Goal: Communication & Community: Ask a question

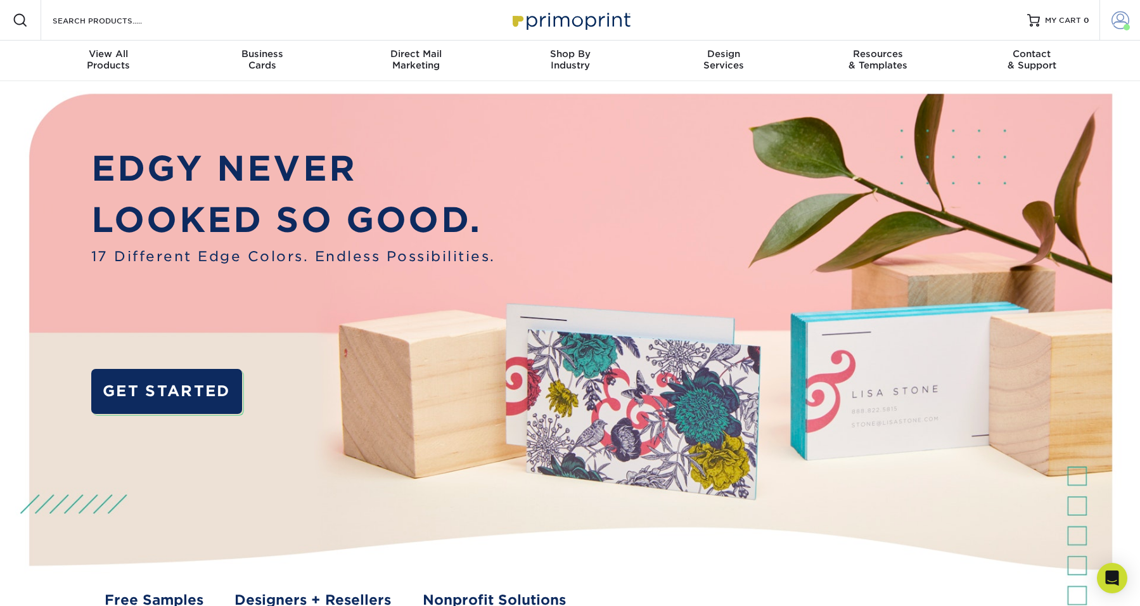
click at [1115, 14] on span at bounding box center [1120, 20] width 18 height 18
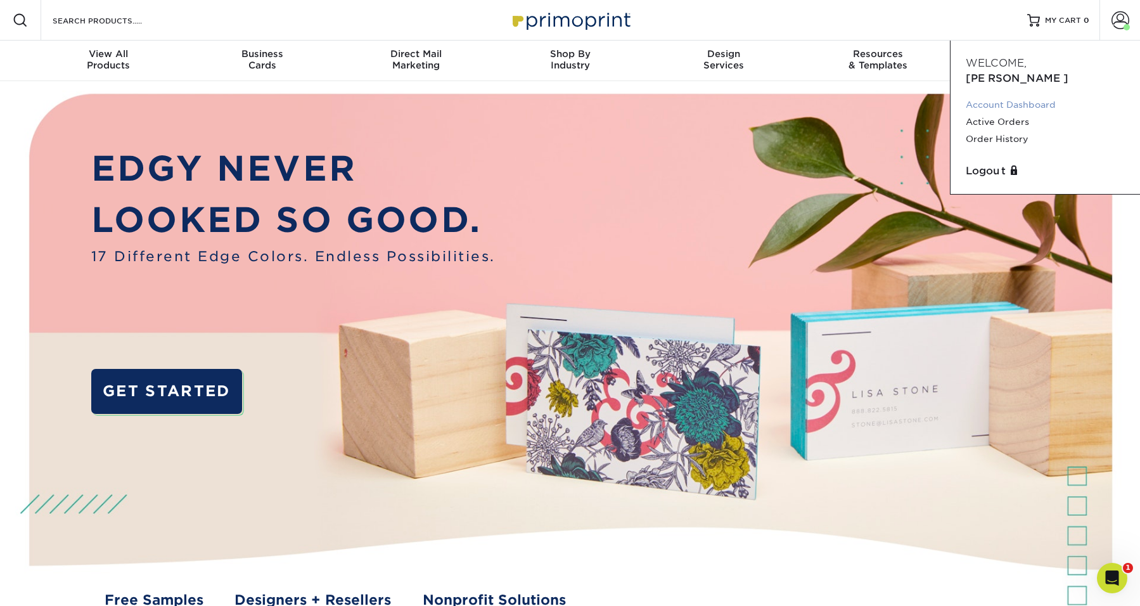
click at [1004, 96] on link "Account Dashboard" at bounding box center [1045, 104] width 159 height 17
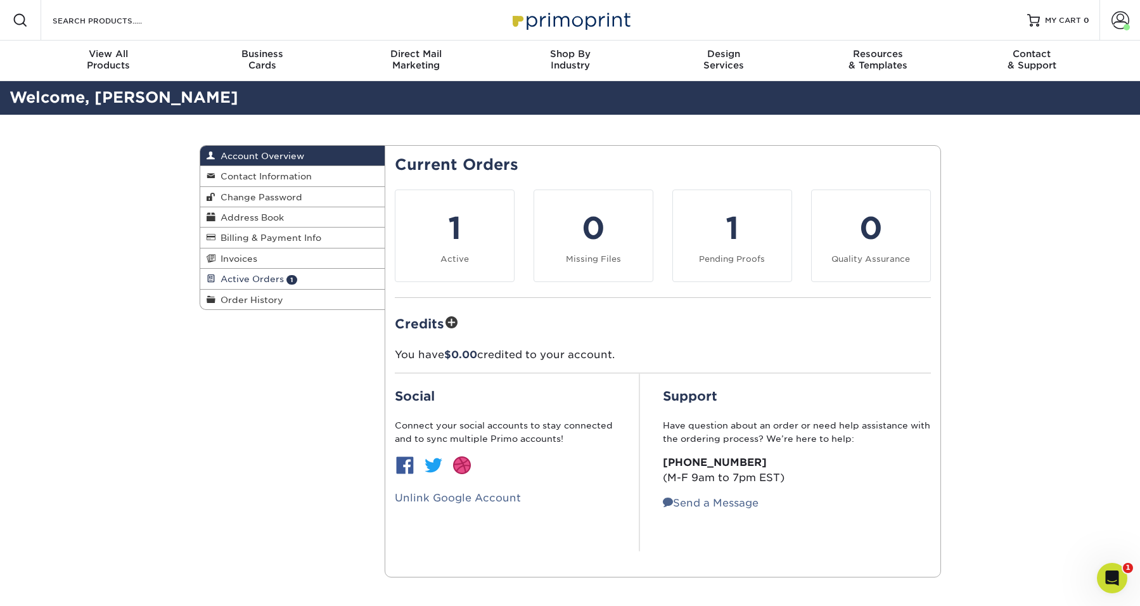
click at [285, 274] on link "Active Orders 1" at bounding box center [292, 279] width 185 height 20
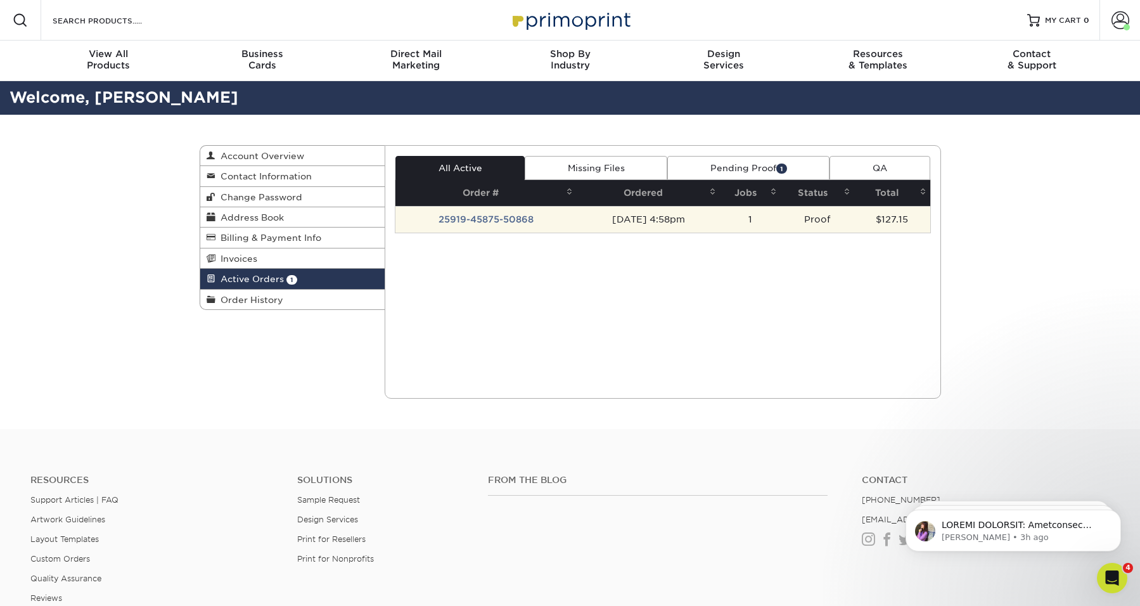
click at [577, 219] on td "09/19/2025 4:58pm" at bounding box center [649, 219] width 144 height 27
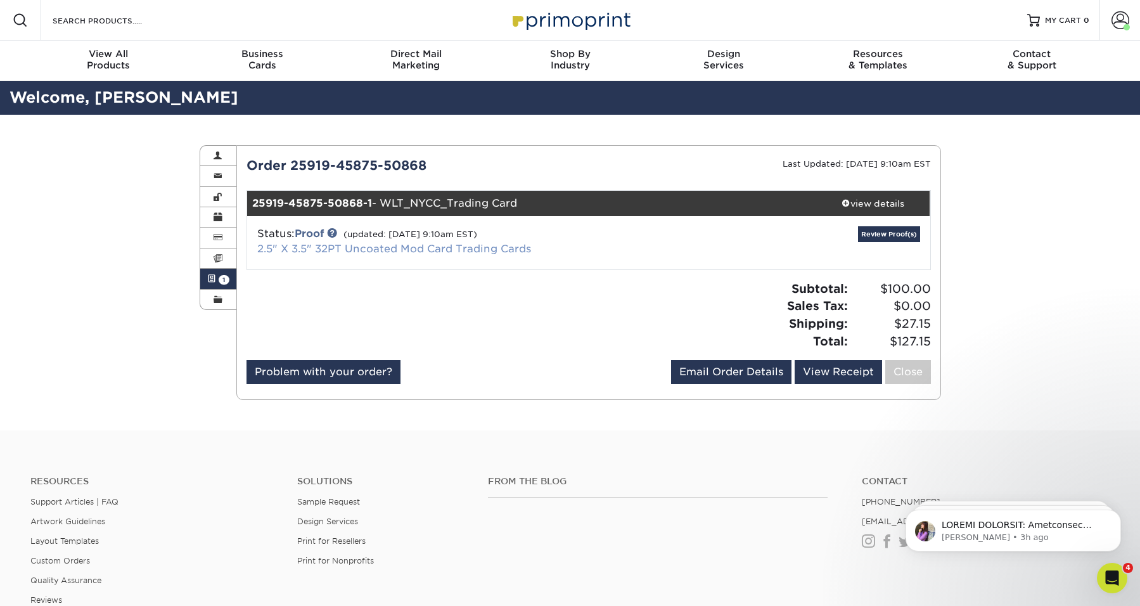
click at [461, 245] on link "2.5" X 3.5" 32PT Uncoated Mod Card Trading Cards" at bounding box center [394, 249] width 274 height 12
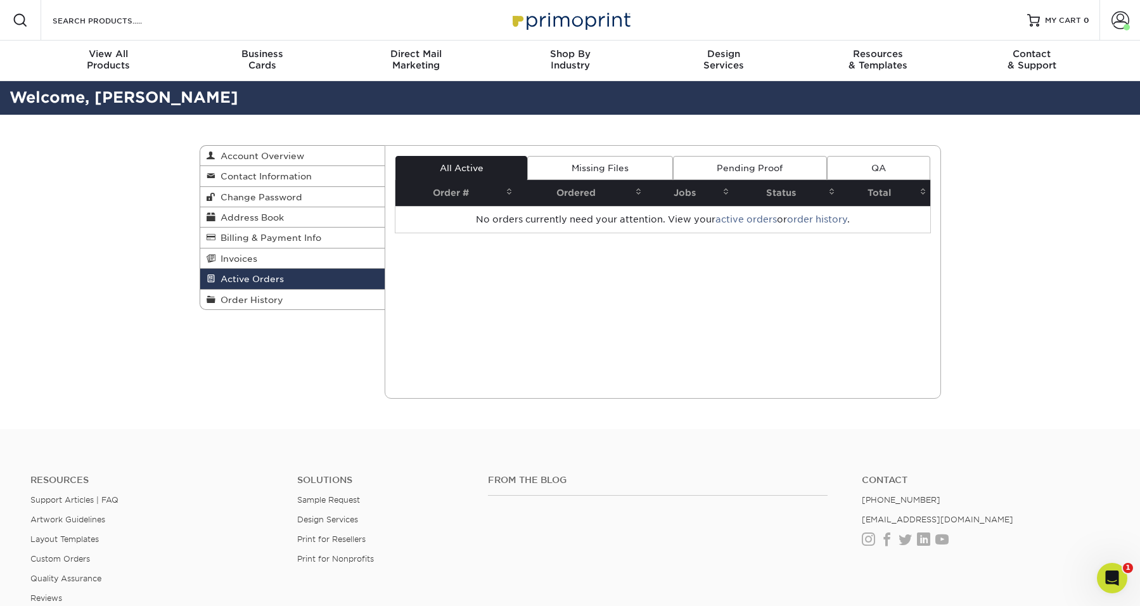
click at [589, 167] on link "Missing Files" at bounding box center [599, 168] width 145 height 24
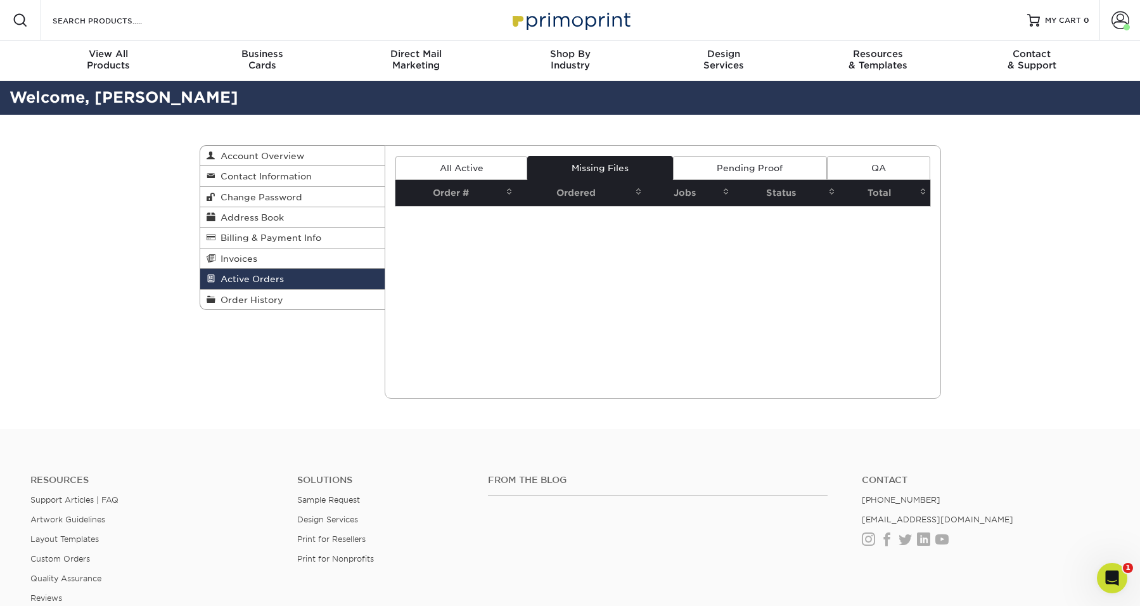
click at [246, 278] on span "Active Orders" at bounding box center [249, 279] width 68 height 10
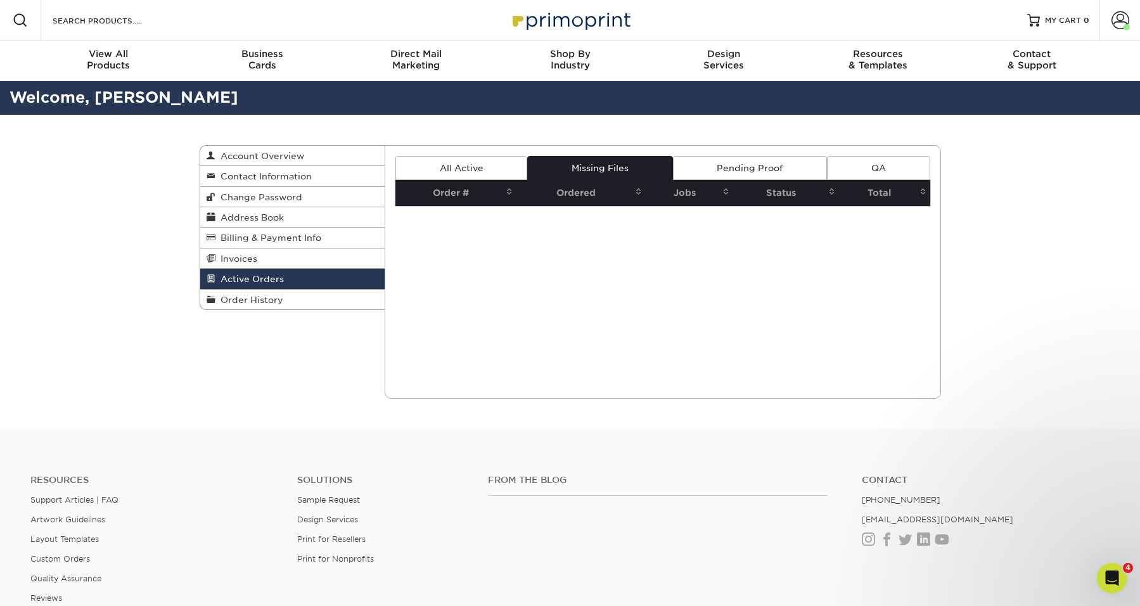
click at [464, 164] on link "All Active" at bounding box center [461, 168] width 132 height 24
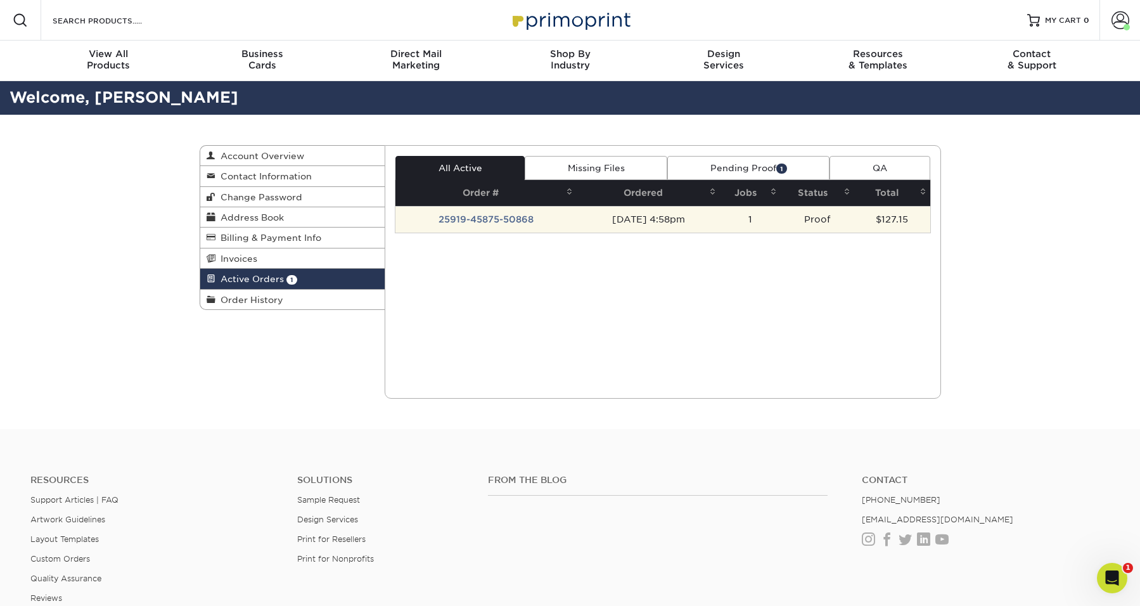
click at [826, 222] on td "Proof" at bounding box center [818, 219] width 74 height 27
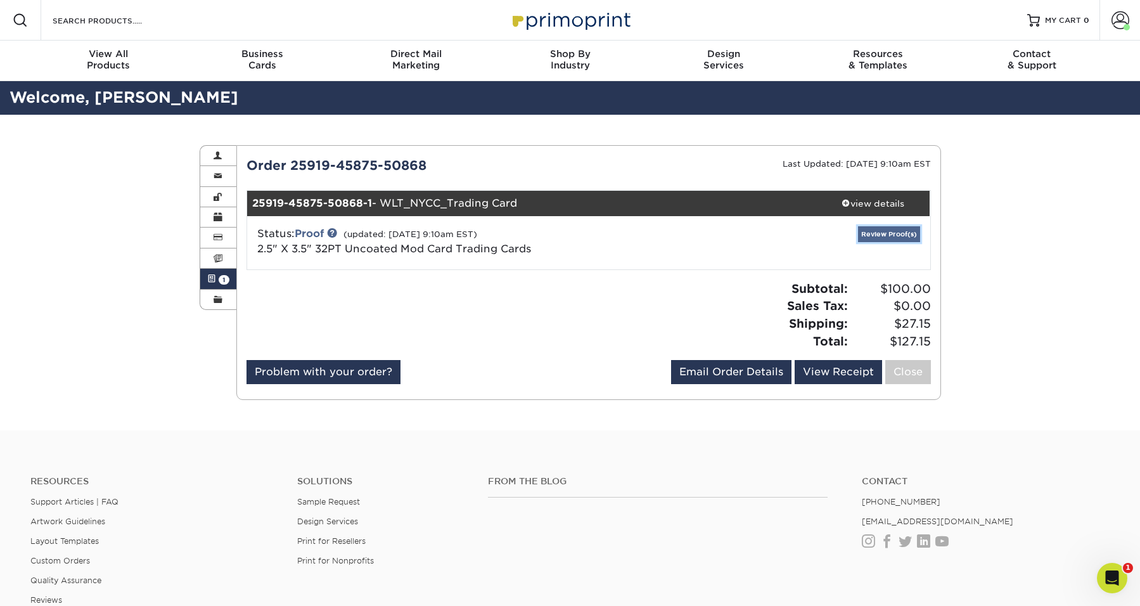
click at [893, 238] on link "Review Proof(s)" at bounding box center [889, 234] width 62 height 16
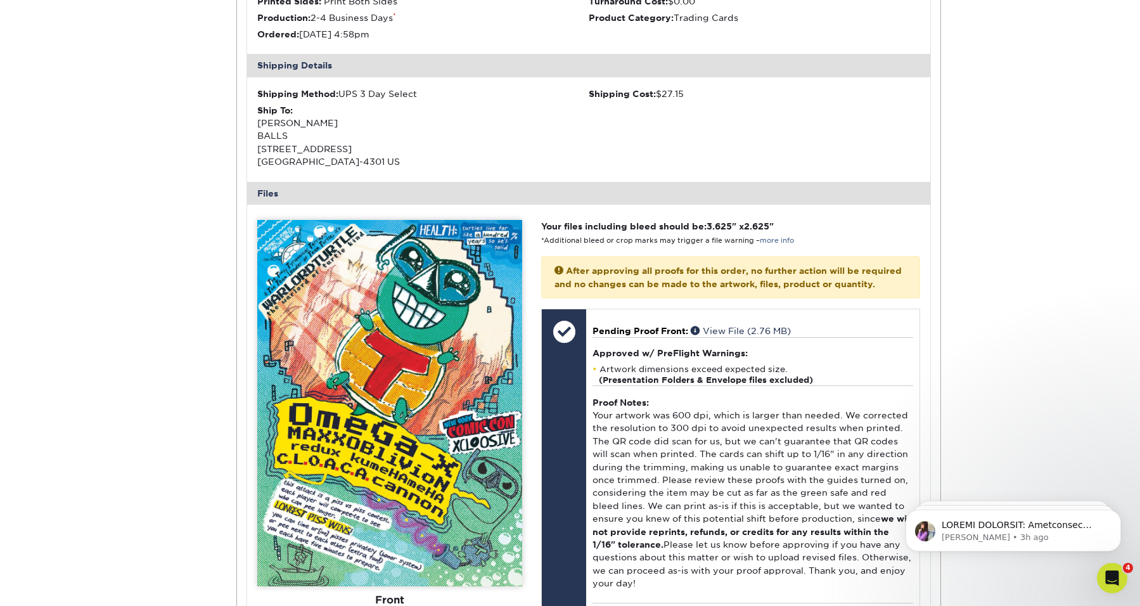
scroll to position [354, 0]
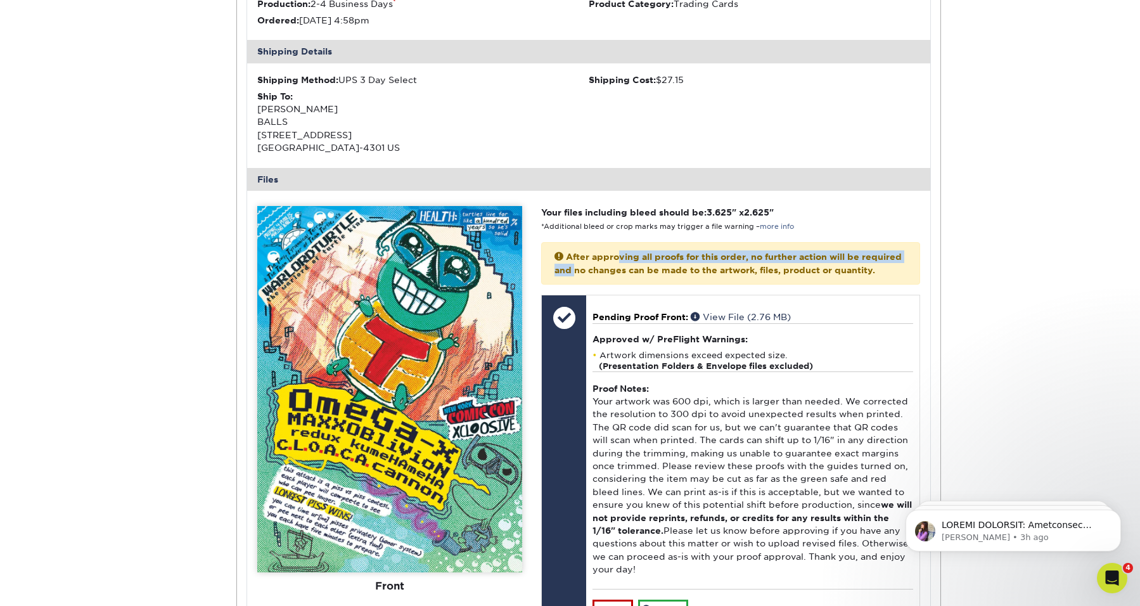
drag, startPoint x: 617, startPoint y: 274, endPoint x: 617, endPoint y: 257, distance: 17.1
click at [617, 257] on p "After approving all proofs for this order, no further action will be required a…" at bounding box center [730, 263] width 378 height 42
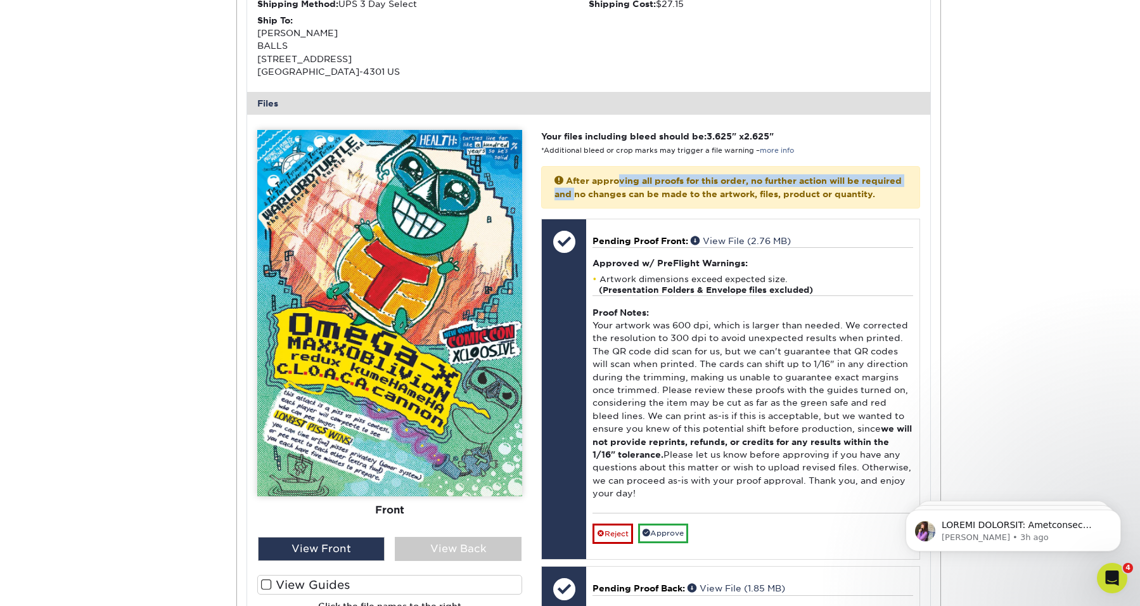
scroll to position [423, 0]
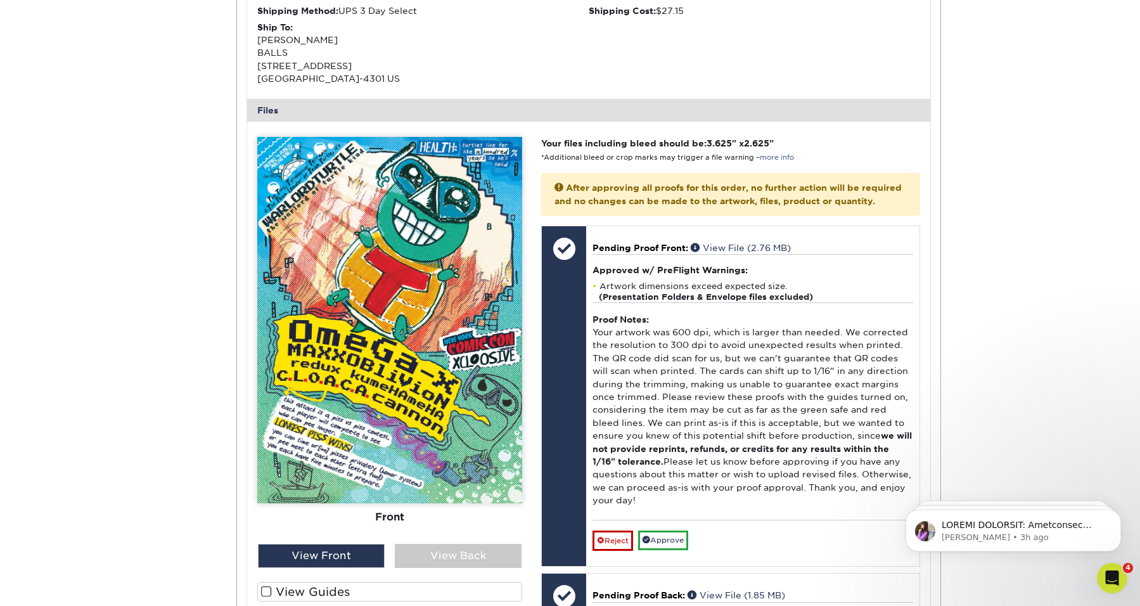
click at [468, 569] on div "Front Back" at bounding box center [389, 388] width 265 height 502
click at [470, 561] on div "View Back" at bounding box center [458, 556] width 127 height 24
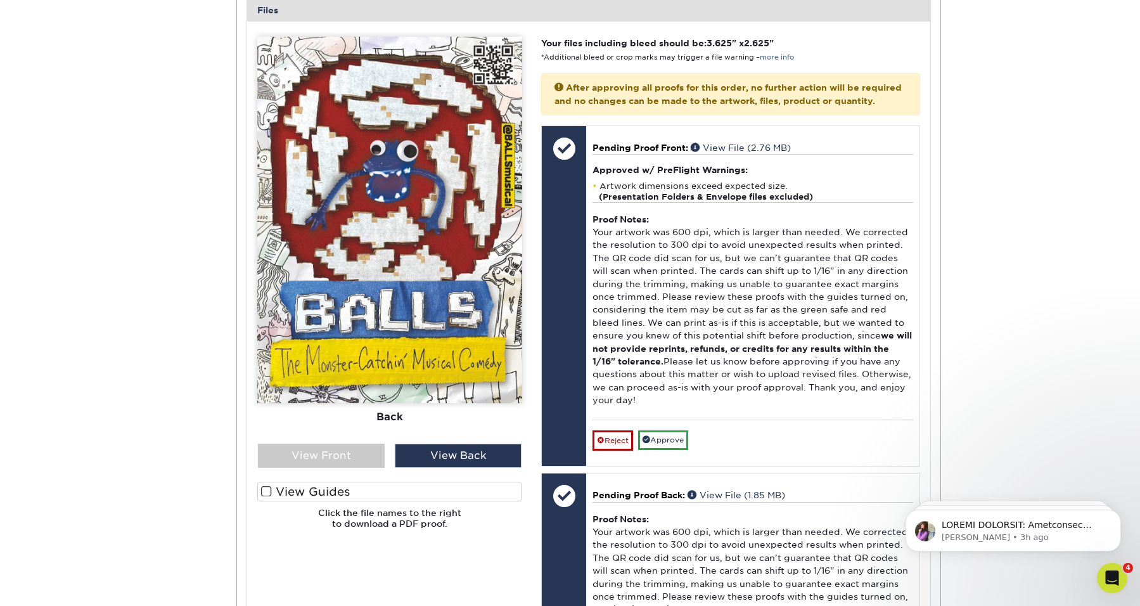
scroll to position [533, 0]
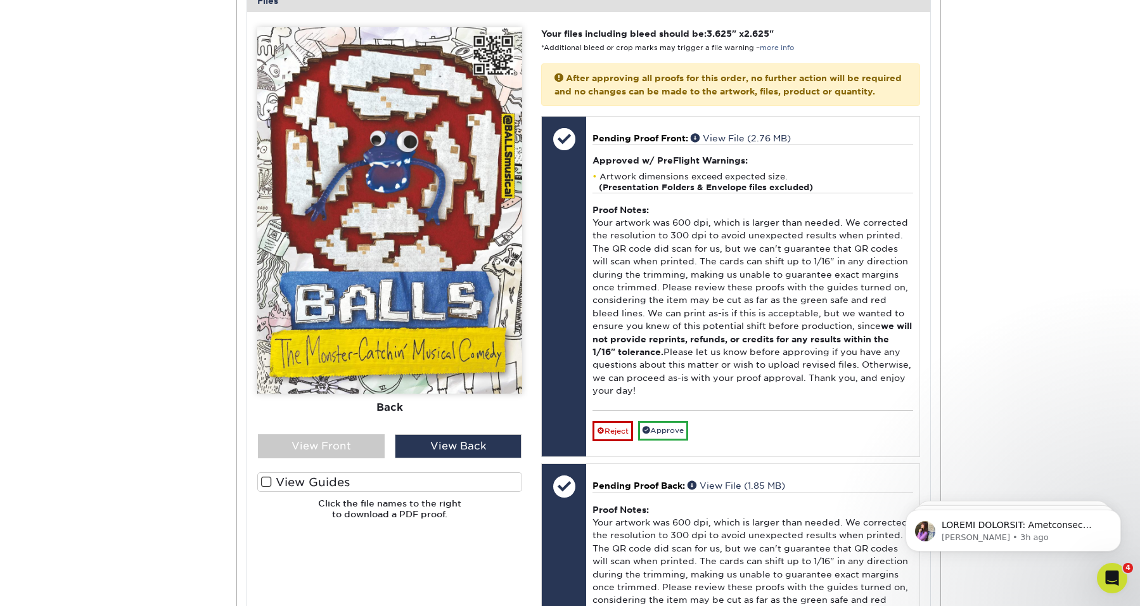
click at [318, 485] on label "View Guides" at bounding box center [389, 482] width 265 height 20
click at [0, 0] on input "View Guides" at bounding box center [0, 0] width 0 height 0
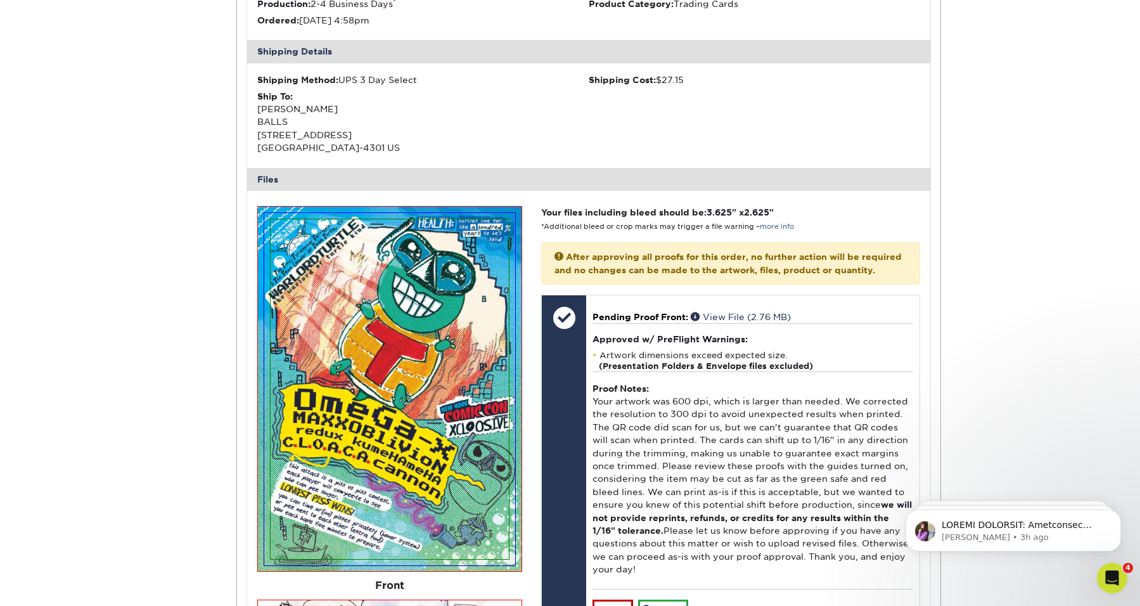
scroll to position [361, 0]
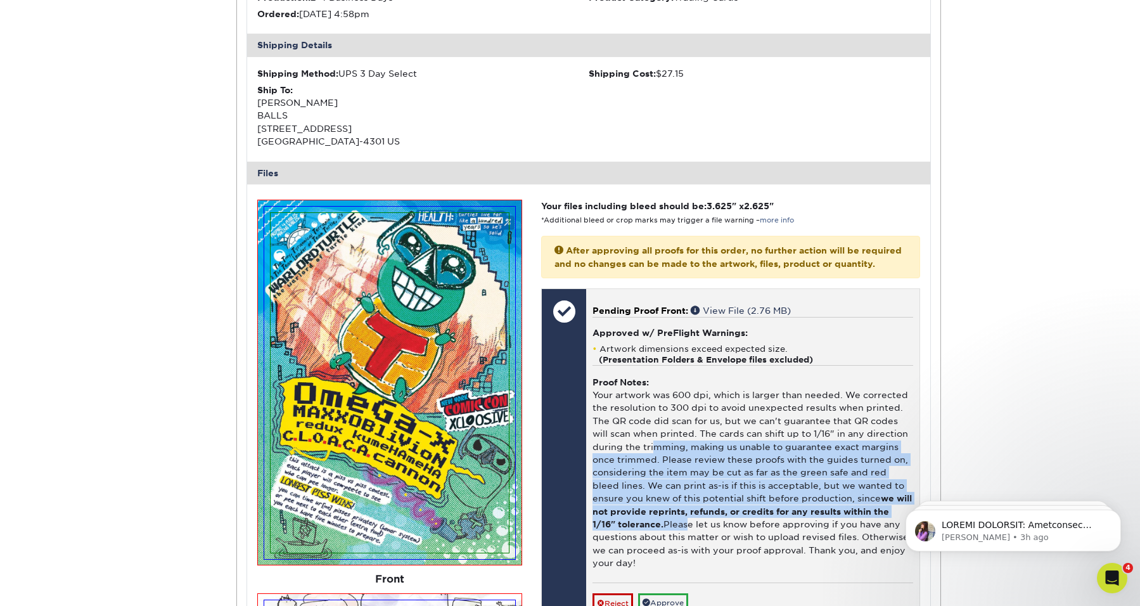
drag, startPoint x: 653, startPoint y: 458, endPoint x: 655, endPoint y: 542, distance: 84.3
click at [655, 542] on div "Proof Notes: Your artwork was 600 dpi, which is larger than needed. We correcte…" at bounding box center [752, 473] width 320 height 217
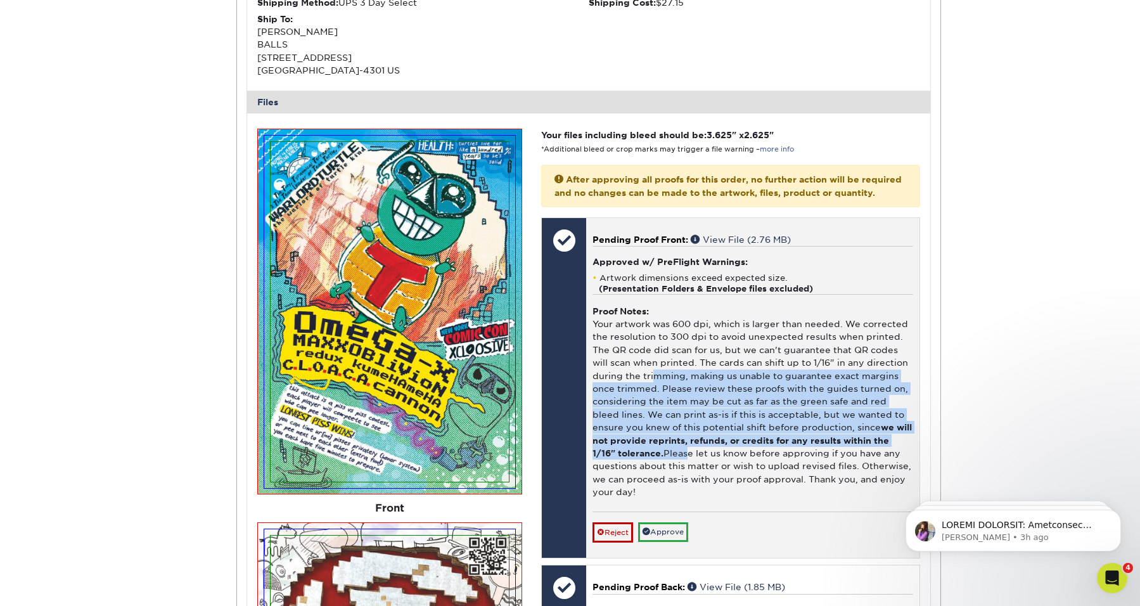
scroll to position [435, 0]
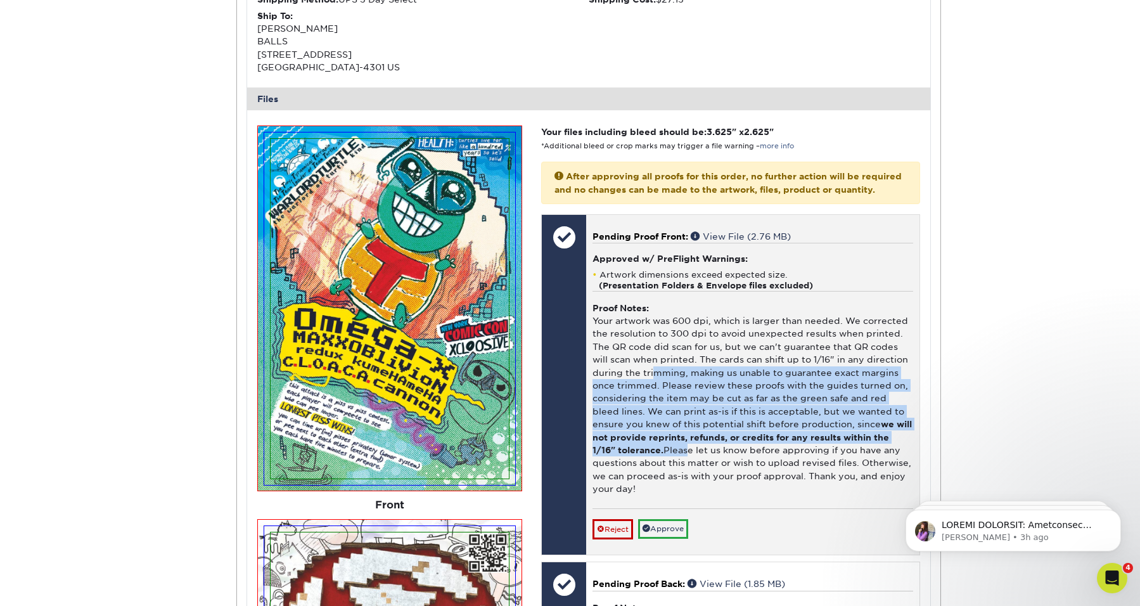
click at [696, 407] on div "Proof Notes: Your artwork was 600 dpi, which is larger than needed. We correcte…" at bounding box center [752, 399] width 320 height 217
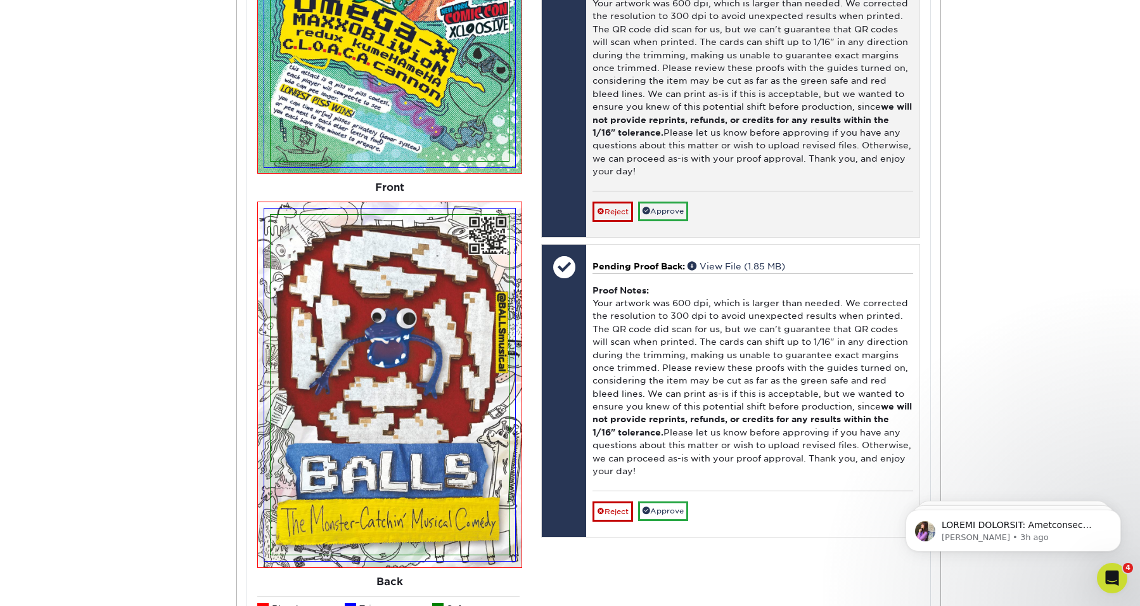
scroll to position [756, 0]
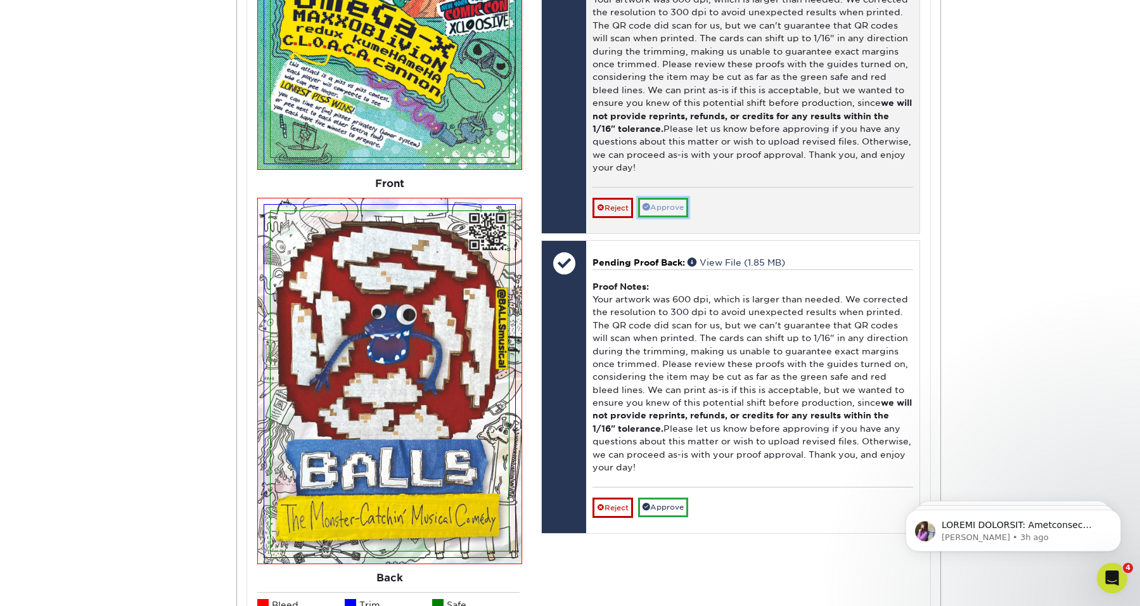
click at [667, 217] on link "Approve" at bounding box center [663, 208] width 50 height 20
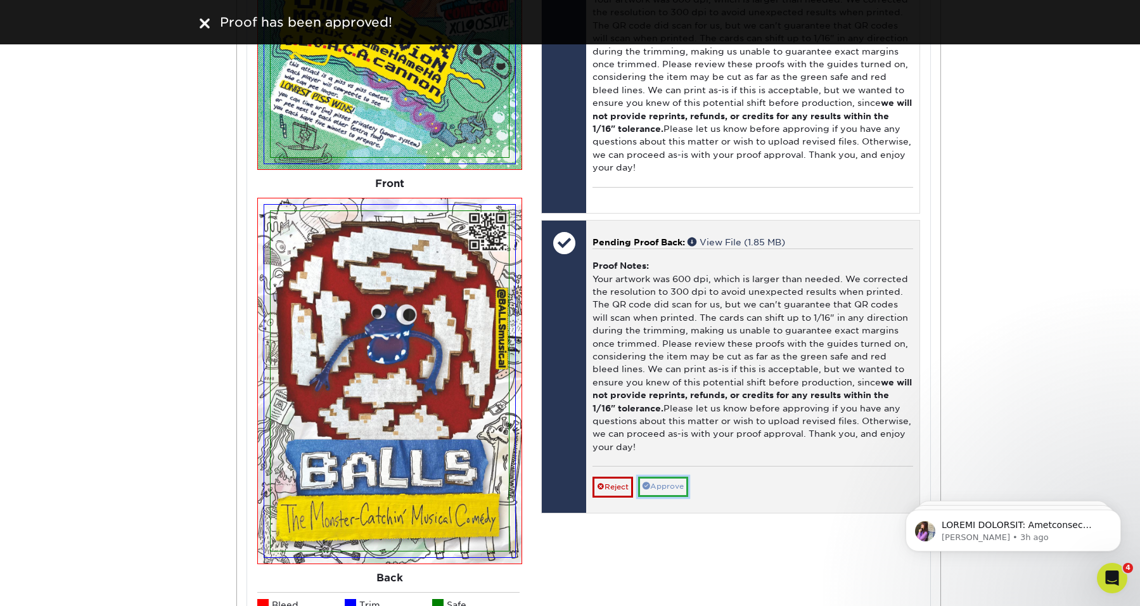
click at [674, 496] on link "Approve" at bounding box center [663, 487] width 50 height 20
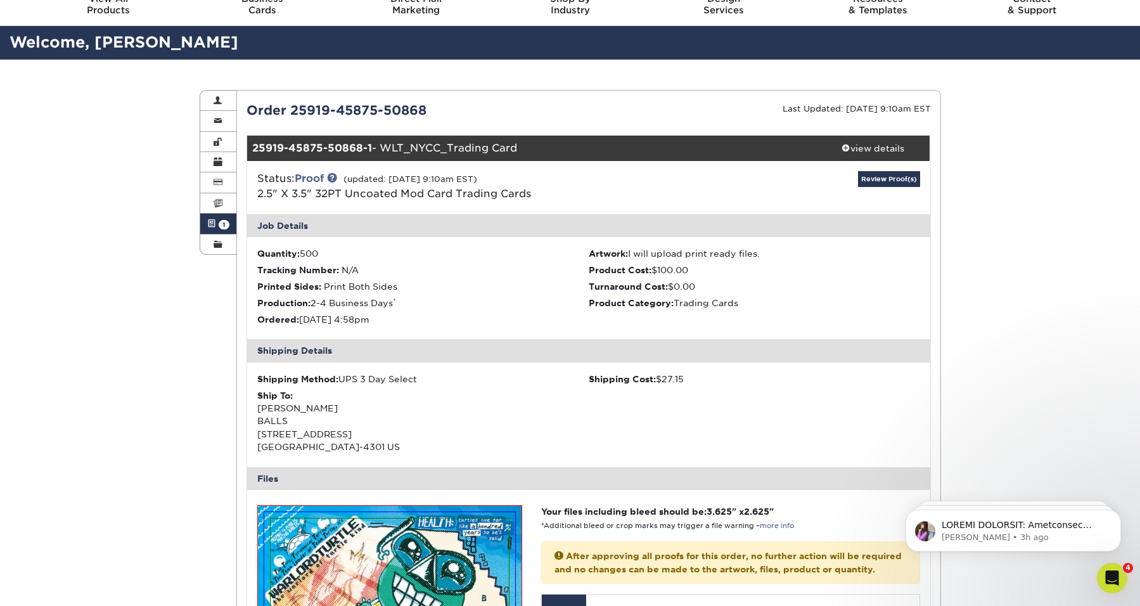
scroll to position [0, 0]
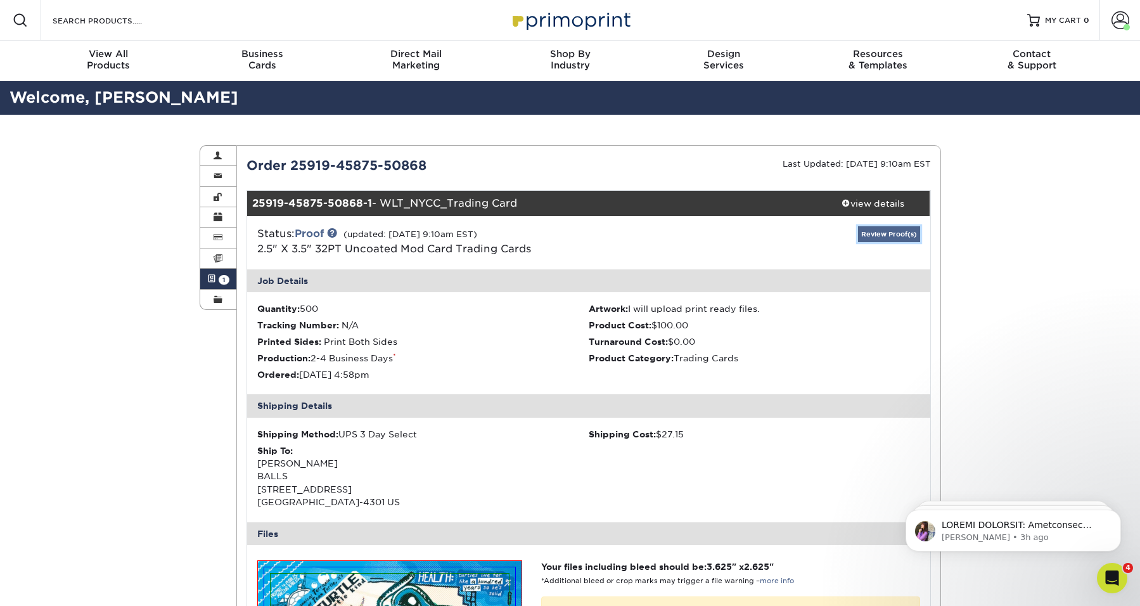
click at [881, 233] on link "Review Proof(s)" at bounding box center [889, 234] width 62 height 16
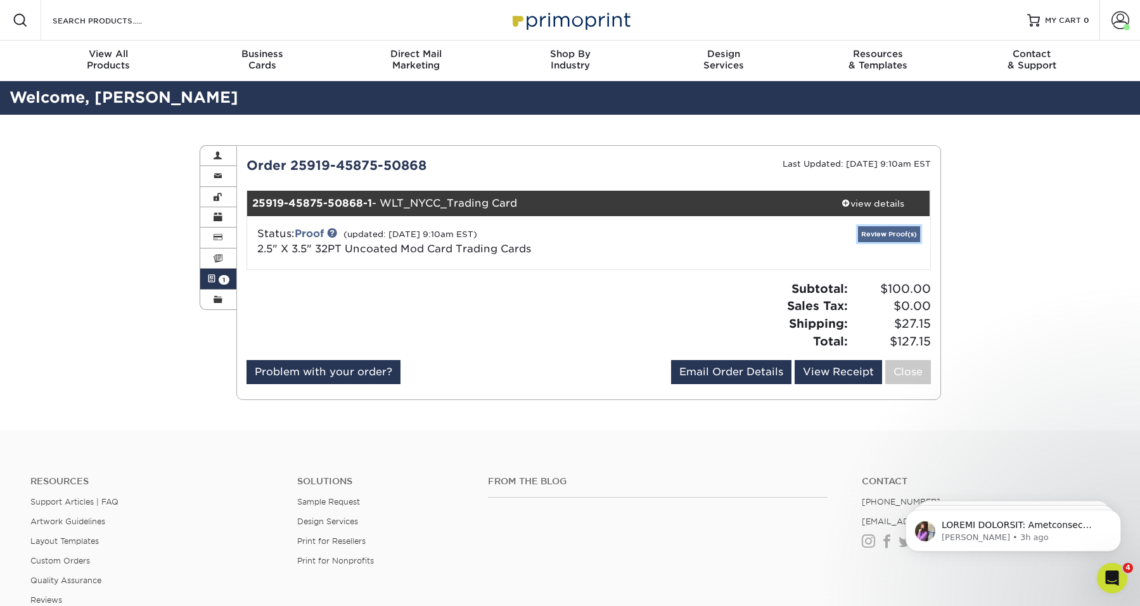
click at [881, 233] on link "Review Proof(s)" at bounding box center [889, 234] width 62 height 16
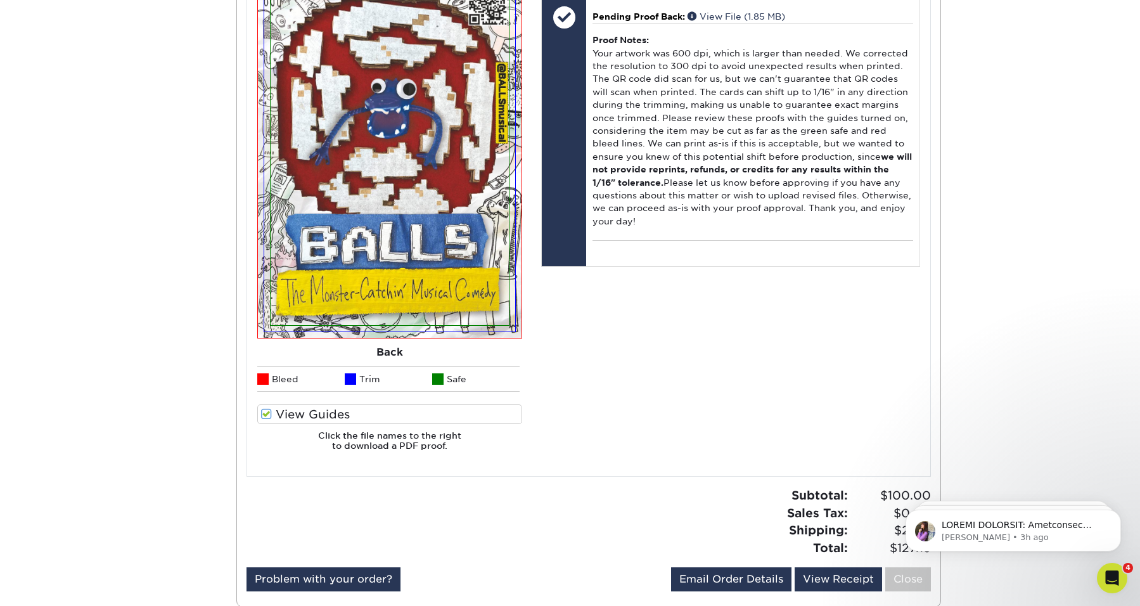
scroll to position [985, 0]
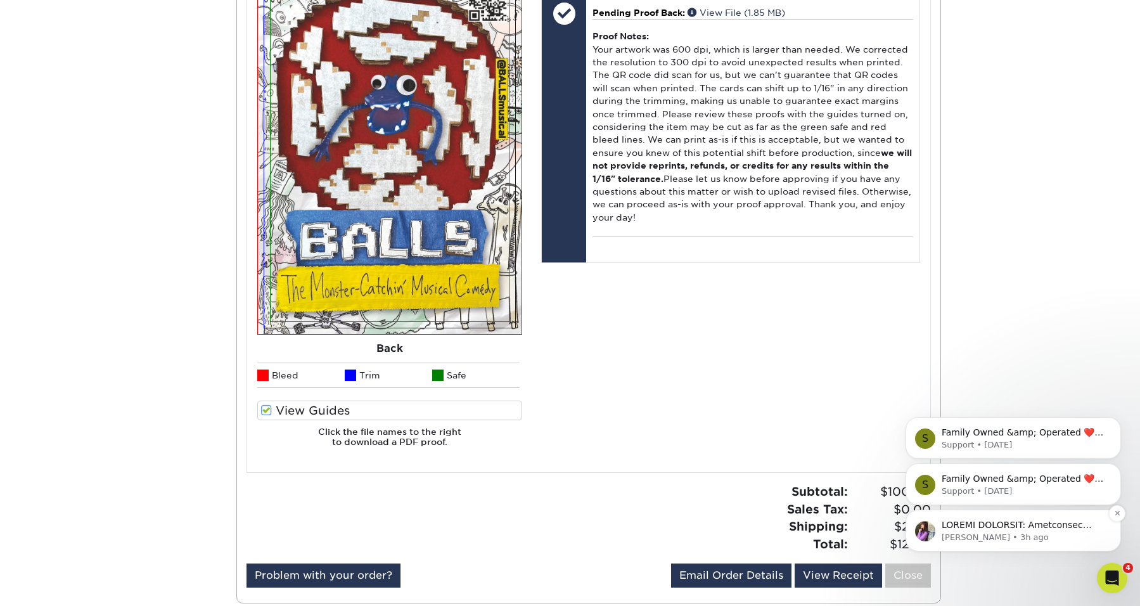
click at [1030, 538] on p "[PERSON_NAME] • 3h ago" at bounding box center [1023, 537] width 163 height 11
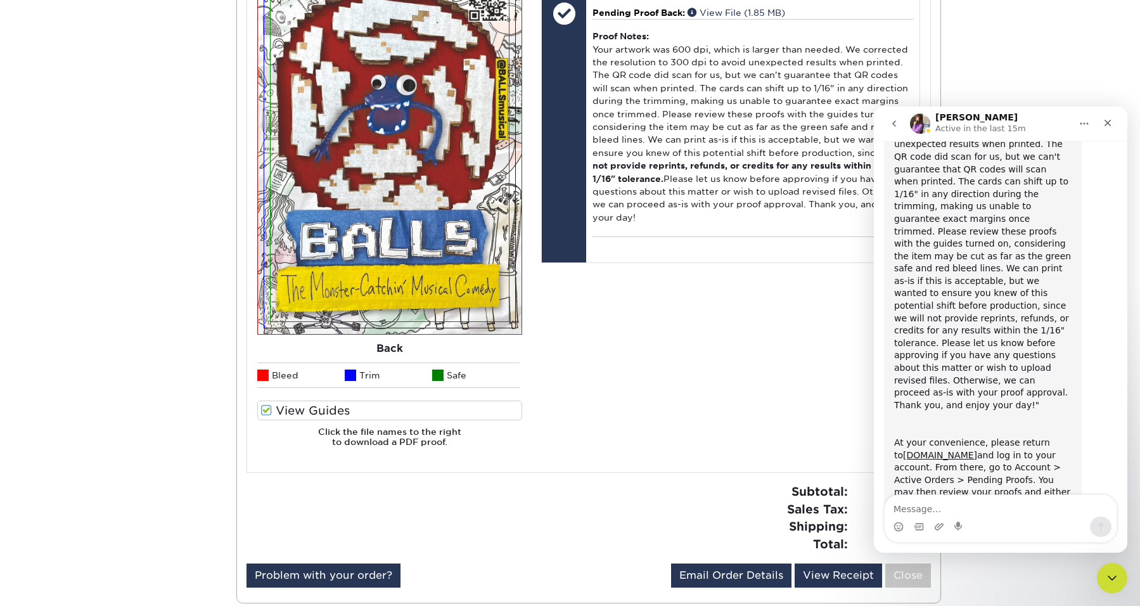
scroll to position [0, 0]
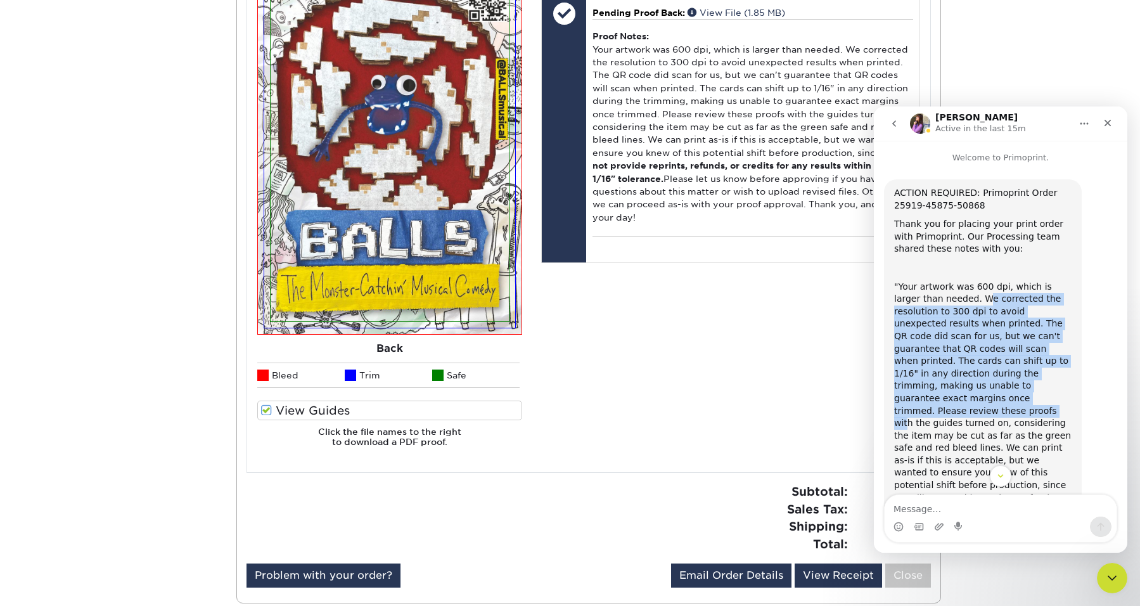
drag, startPoint x: 958, startPoint y: 296, endPoint x: 961, endPoint y: 393, distance: 97.0
click at [961, 393] on div ""Your artwork was 600 dpi, which is larger than needed. We corrected the resolu…" at bounding box center [982, 436] width 177 height 311
drag, startPoint x: 961, startPoint y: 393, endPoint x: 971, endPoint y: 255, distance: 138.6
click at [971, 255] on div "ACTION REQUIRED: Primoprint Order 25919-45875-50868 Thank you for placing your …" at bounding box center [982, 494] width 177 height 615
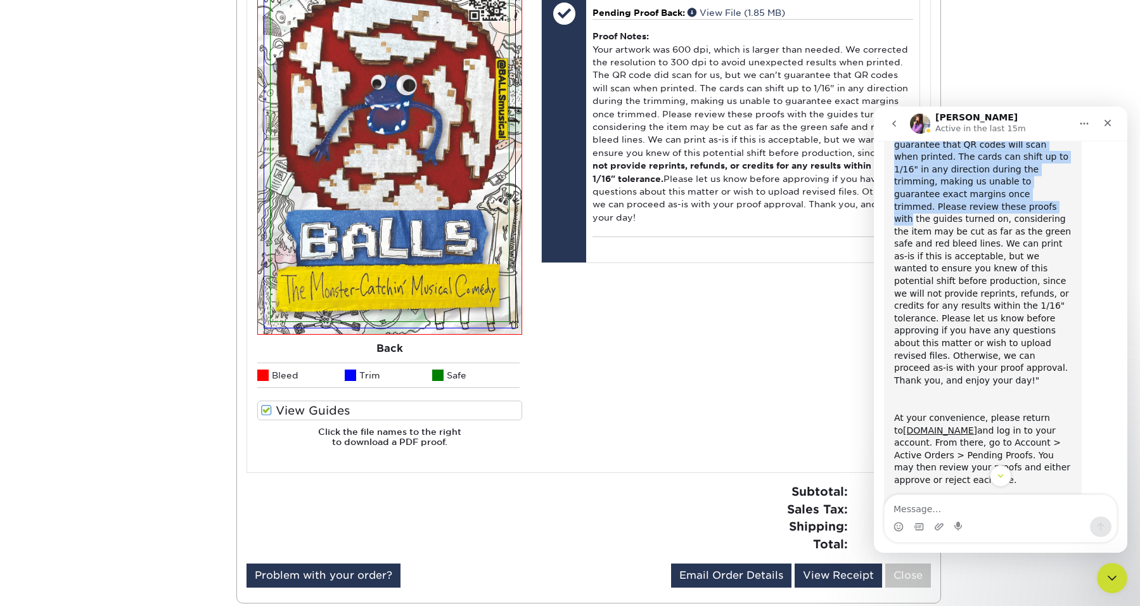
scroll to position [292, 0]
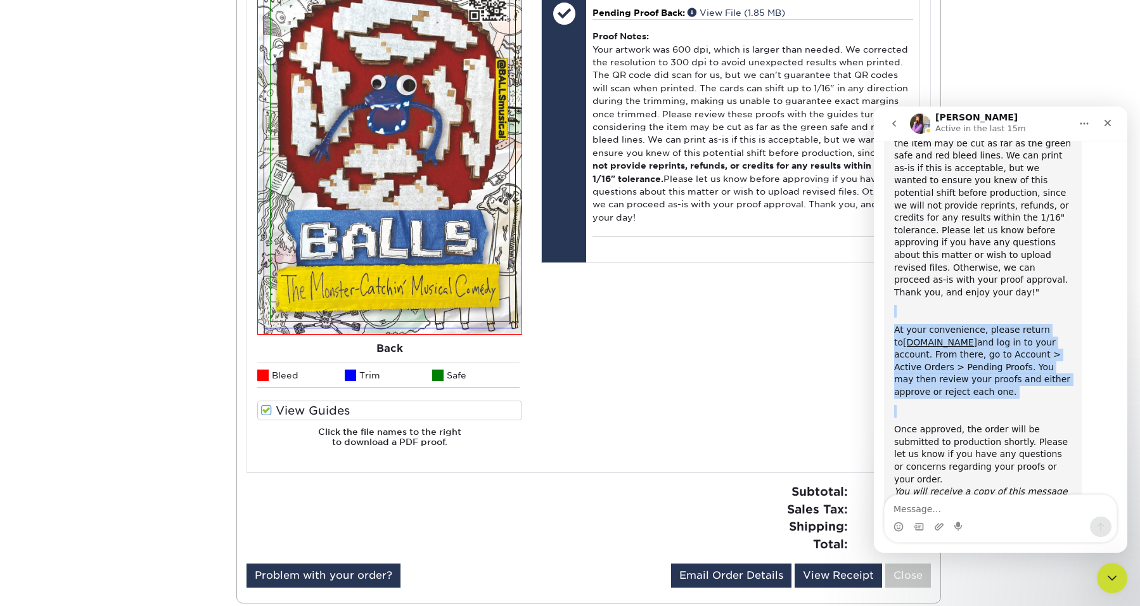
drag, startPoint x: 961, startPoint y: 278, endPoint x: 996, endPoint y: 380, distance: 108.0
click at [996, 380] on div "ACTION REQUIRED: Primoprint Order 25919-45875-50868 Thank you for placing your …" at bounding box center [982, 202] width 177 height 615
drag, startPoint x: 996, startPoint y: 380, endPoint x: 998, endPoint y: 267, distance: 113.4
click at [998, 267] on div "ACTION REQUIRED: Primoprint Order 25919-45875-50868 Thank you for placing your …" at bounding box center [982, 202] width 177 height 615
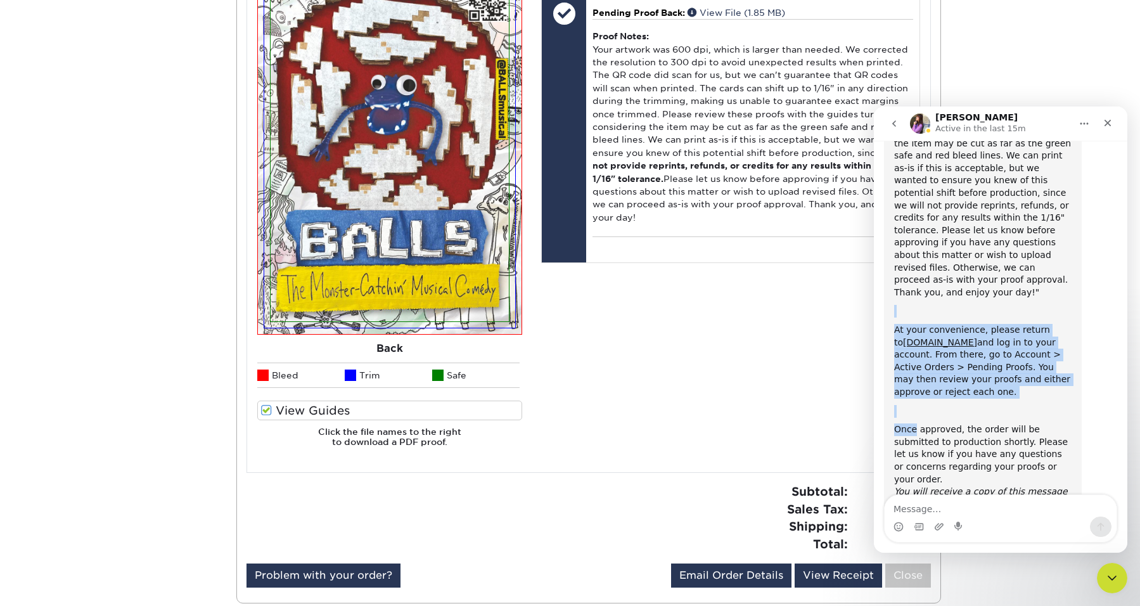
click at [998, 267] on div "ACTION REQUIRED: Primoprint Order 25919-45875-50868 Thank you for placing your …" at bounding box center [982, 202] width 177 height 615
drag, startPoint x: 998, startPoint y: 267, endPoint x: 979, endPoint y: 381, distance: 115.6
click at [979, 381] on div "ACTION REQUIRED: Primoprint Order 25919-45875-50868 Thank you for placing your …" at bounding box center [982, 202] width 177 height 615
click at [980, 405] on div "Erica says…" at bounding box center [982, 411] width 177 height 13
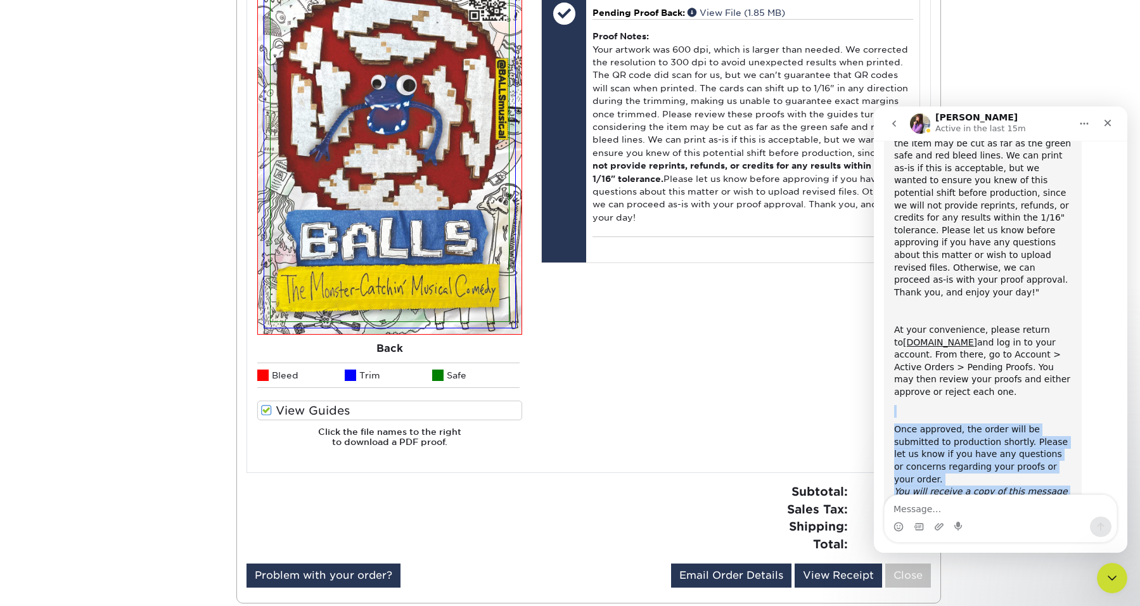
drag, startPoint x: 980, startPoint y: 371, endPoint x: 975, endPoint y: 458, distance: 87.6
click at [975, 458] on div "ACTION REQUIRED: Primoprint Order 25919-45875-50868 Thank you for placing your …" at bounding box center [982, 202] width 177 height 615
click at [975, 458] on div "Once approved, the order will be submitted to production shortly. Please let us…" at bounding box center [982, 466] width 177 height 87
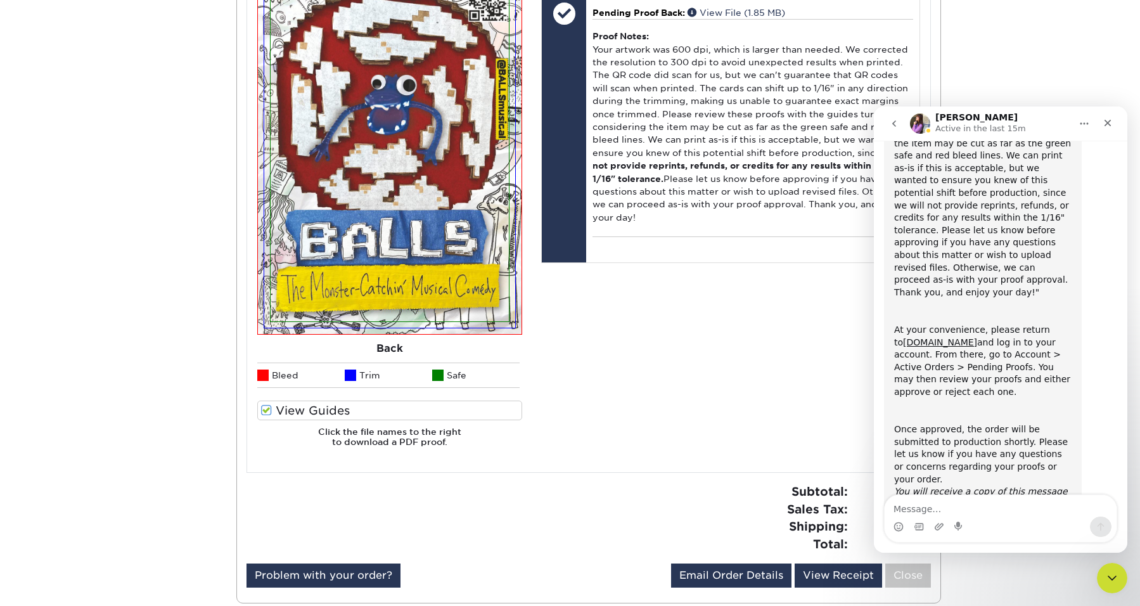
click at [960, 516] on div "Intercom messenger" at bounding box center [959, 526] width 10 height 20
click at [943, 497] on textarea "Message…" at bounding box center [1001, 506] width 232 height 22
type textarea "Just approved them. Thank you!"
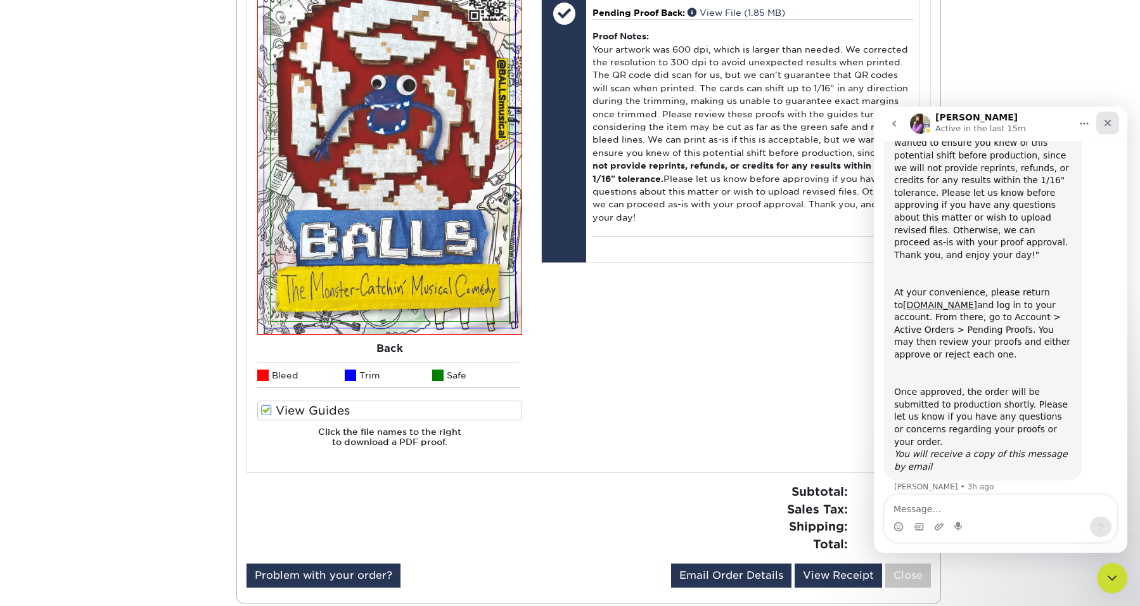
click at [1109, 124] on icon "Close" at bounding box center [1108, 123] width 7 height 7
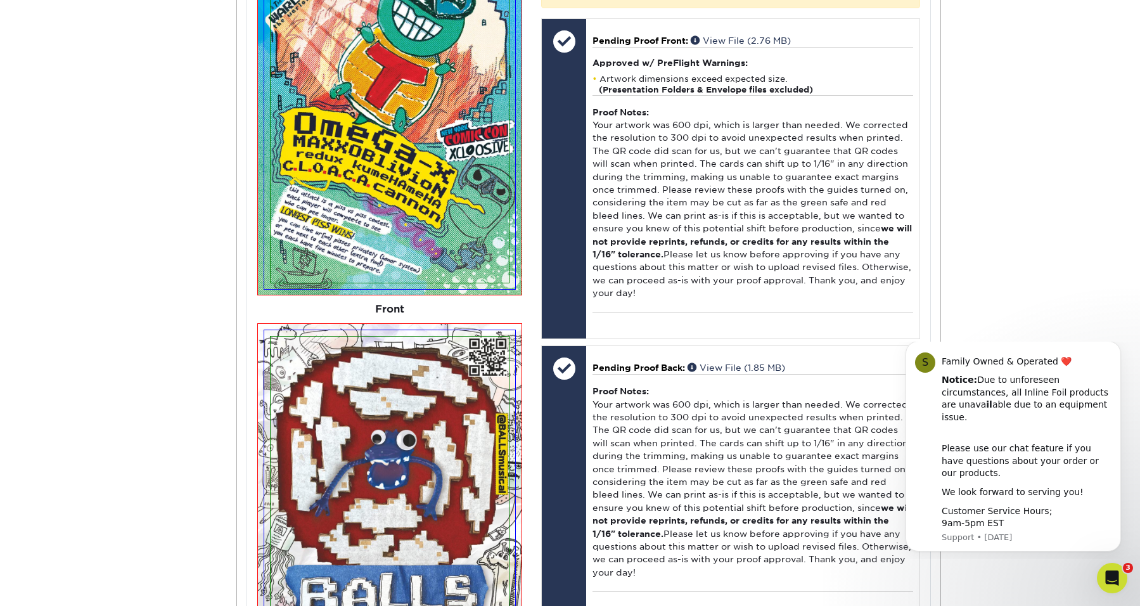
scroll to position [663, 0]
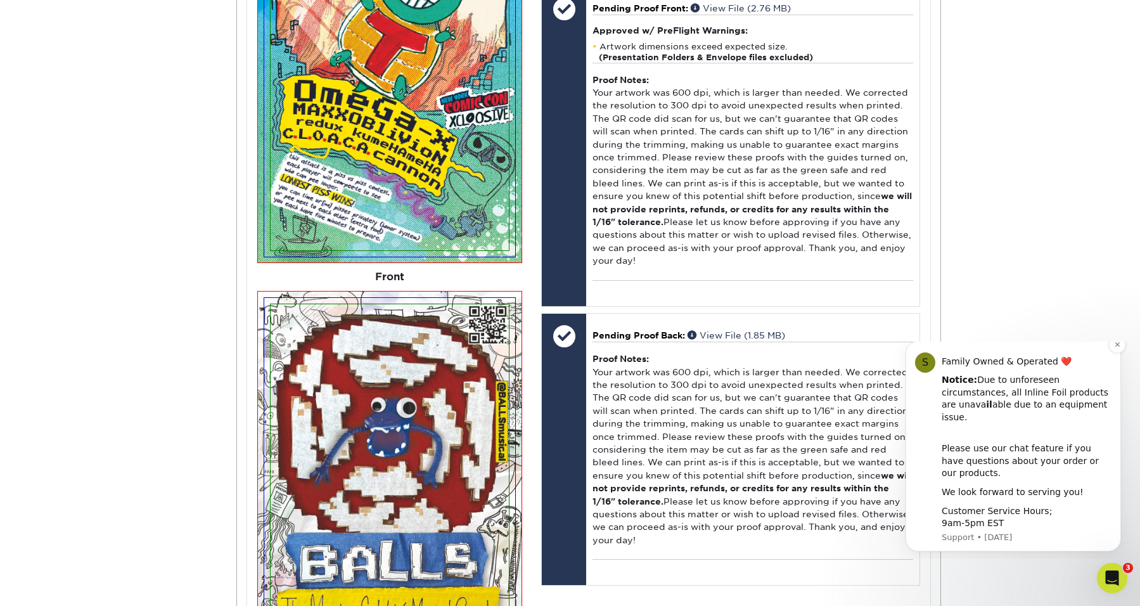
click at [1021, 497] on div "We look forward to serving you!" at bounding box center [1027, 492] width 170 height 13
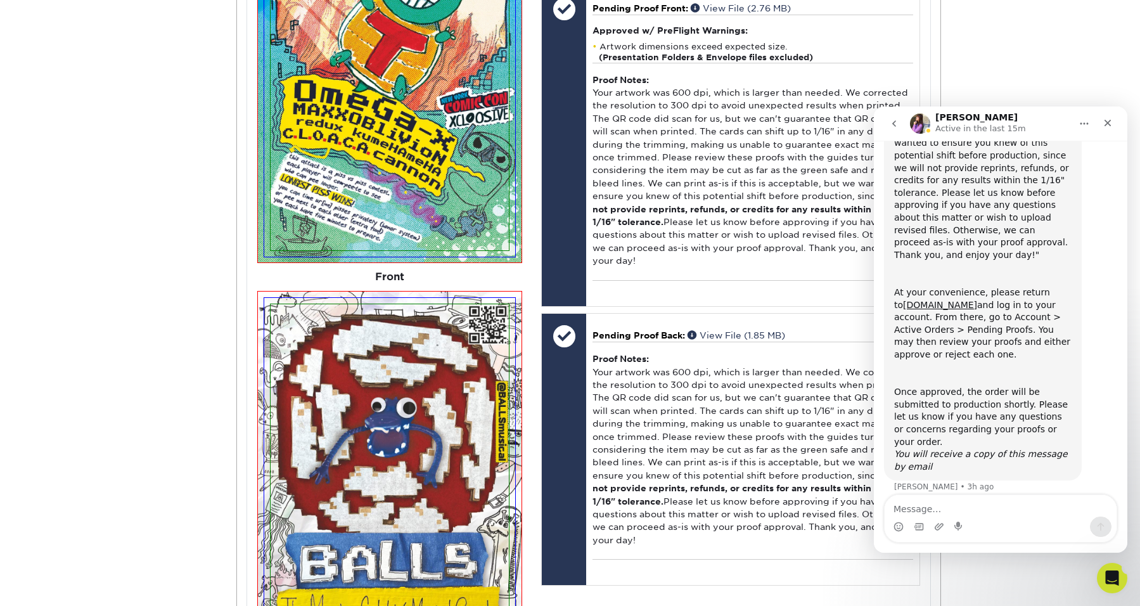
scroll to position [0, 0]
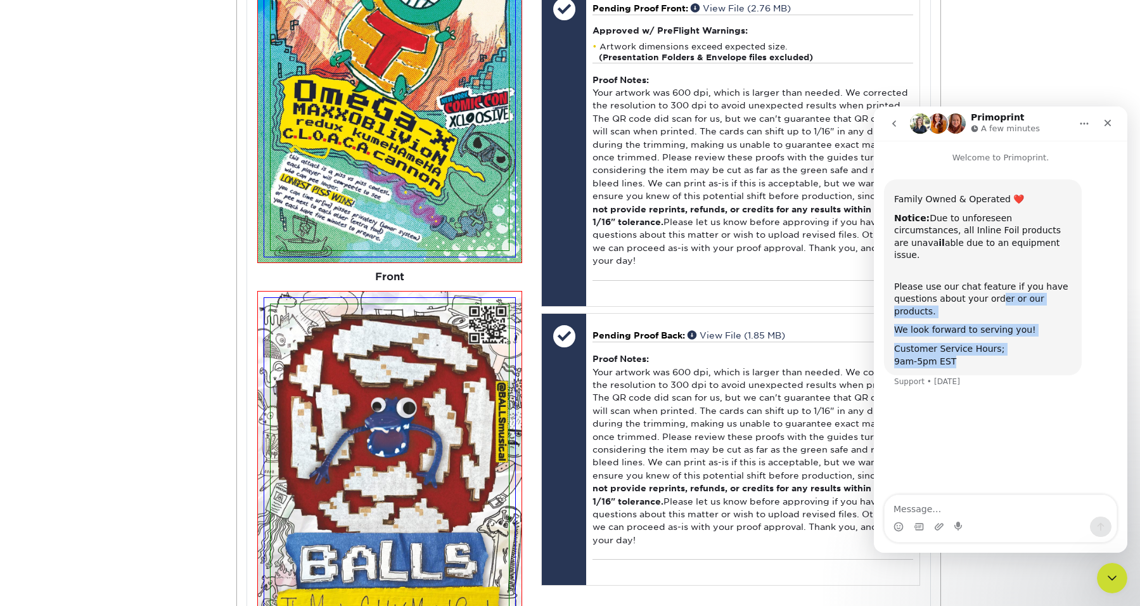
drag, startPoint x: 985, startPoint y: 357, endPoint x: 996, endPoint y: 289, distance: 69.2
click at [996, 289] on div "Family Owned & Operated ❤️ Notice: Due to unforeseen circumstances, all Inline …" at bounding box center [983, 277] width 198 height 196
click at [915, 231] on div "Notice: Due to unforeseen circumstances, all Inline Foil products are unava il …" at bounding box center [982, 236] width 177 height 49
drag, startPoint x: 915, startPoint y: 231, endPoint x: 949, endPoint y: 227, distance: 34.4
click at [949, 227] on div "Notice: Due to unforeseen circumstances, all Inline Foil products are unava il …" at bounding box center [982, 236] width 177 height 49
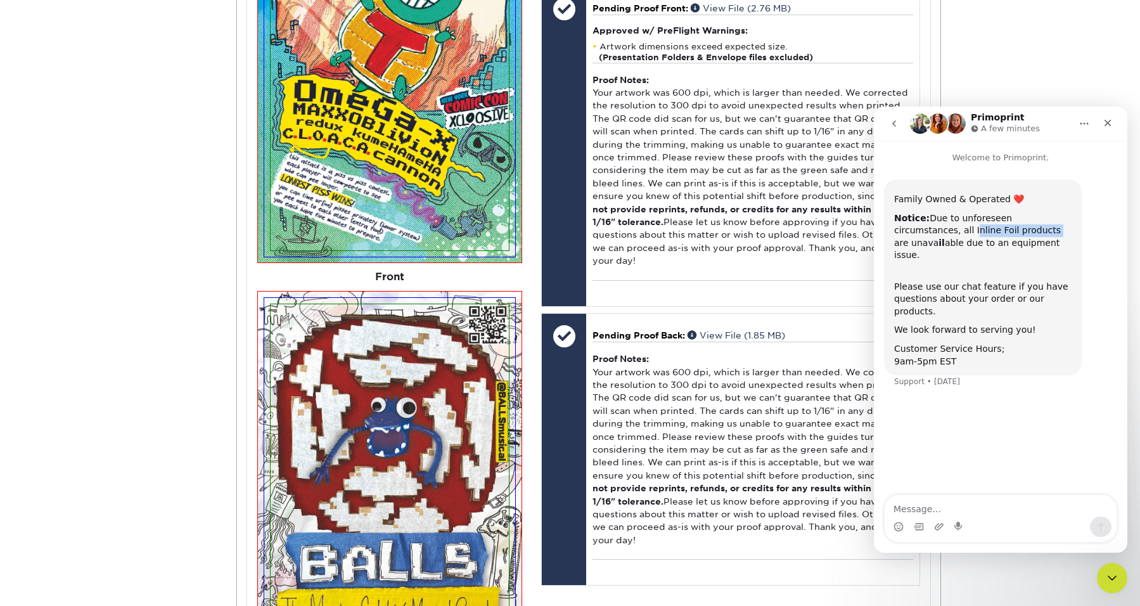
copy div "Inline Foil products"
click at [947, 508] on textarea "Message…" at bounding box center [1001, 506] width 232 height 22
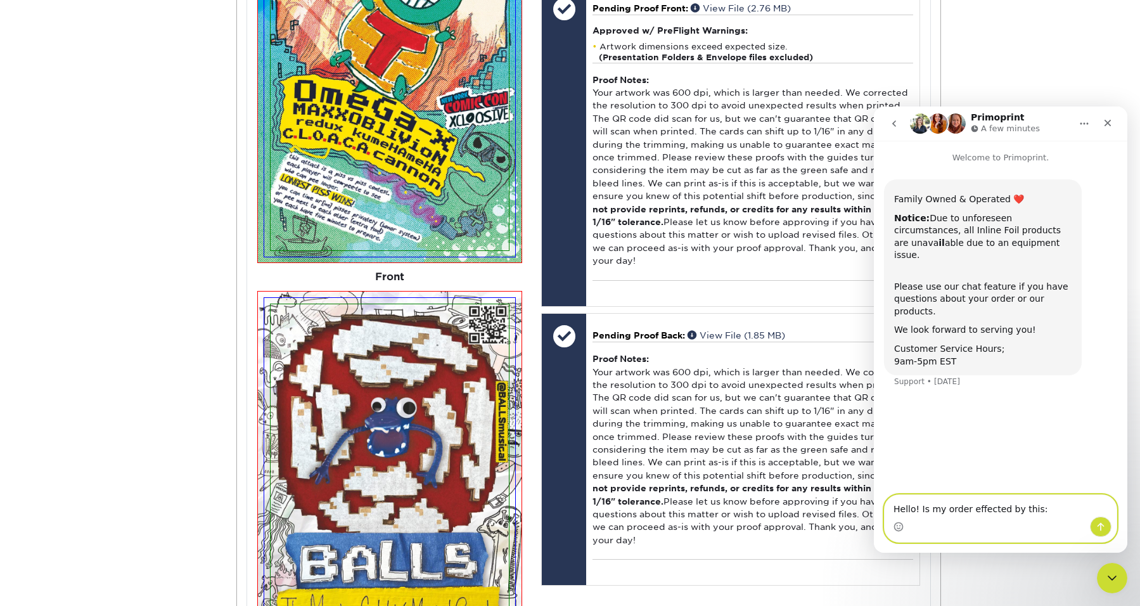
click at [971, 499] on textarea "Hello! Is my order effected by this:" at bounding box center [1001, 506] width 232 height 22
click at [938, 215] on div "Notice: Due to unforeseen circumstances, all Inline Foil products are unava il …" at bounding box center [982, 236] width 177 height 49
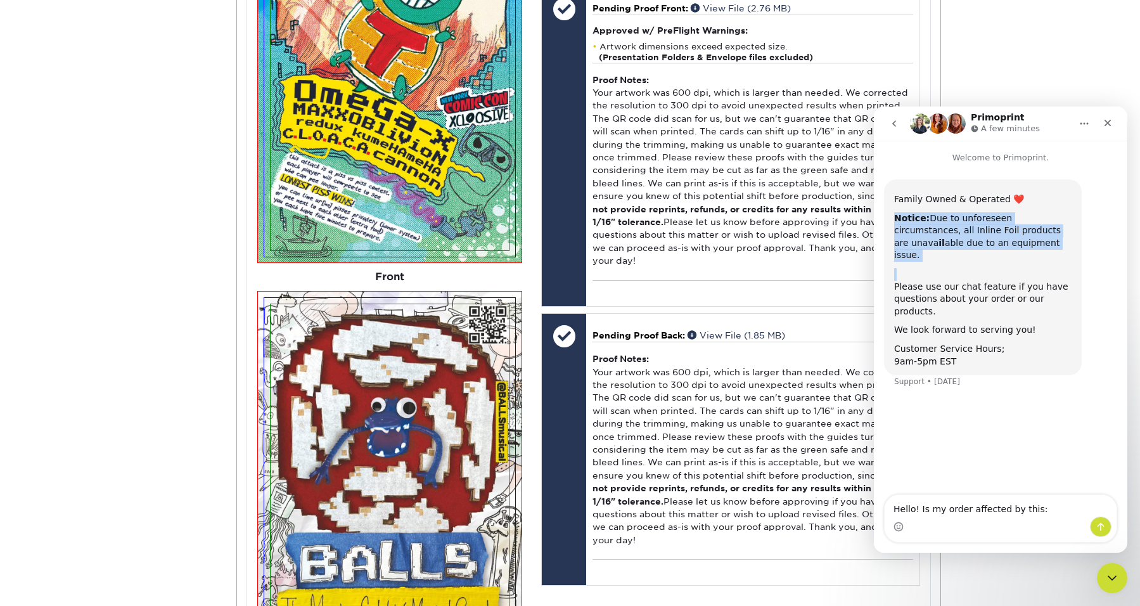
click at [938, 215] on div "Notice: Due to unforeseen circumstances, all Inline Foil products are unava il …" at bounding box center [982, 236] width 177 height 49
copy div "Notice: Due to unforeseen circumstances, all Inline Foil products are unava il …"
click at [955, 517] on div "Intercom messenger" at bounding box center [1001, 526] width 232 height 20
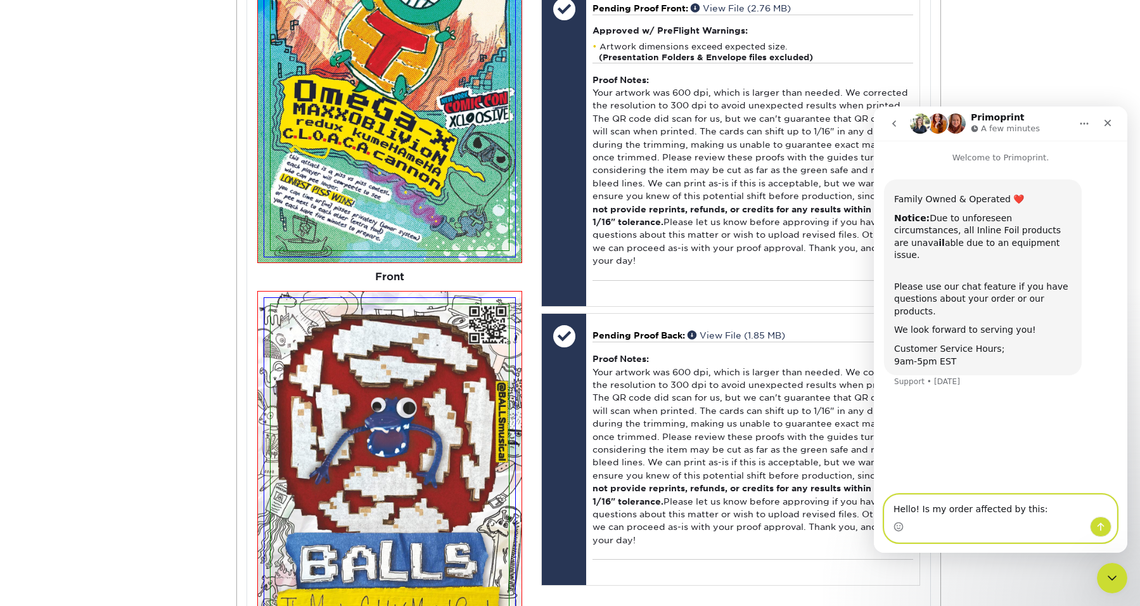
click at [955, 509] on textarea "Hello! Is my order affected by this:" at bounding box center [1001, 506] width 232 height 22
paste textarea "Notice: Due to unforeseen circumstances, all Inline Foil products are unavailab…"
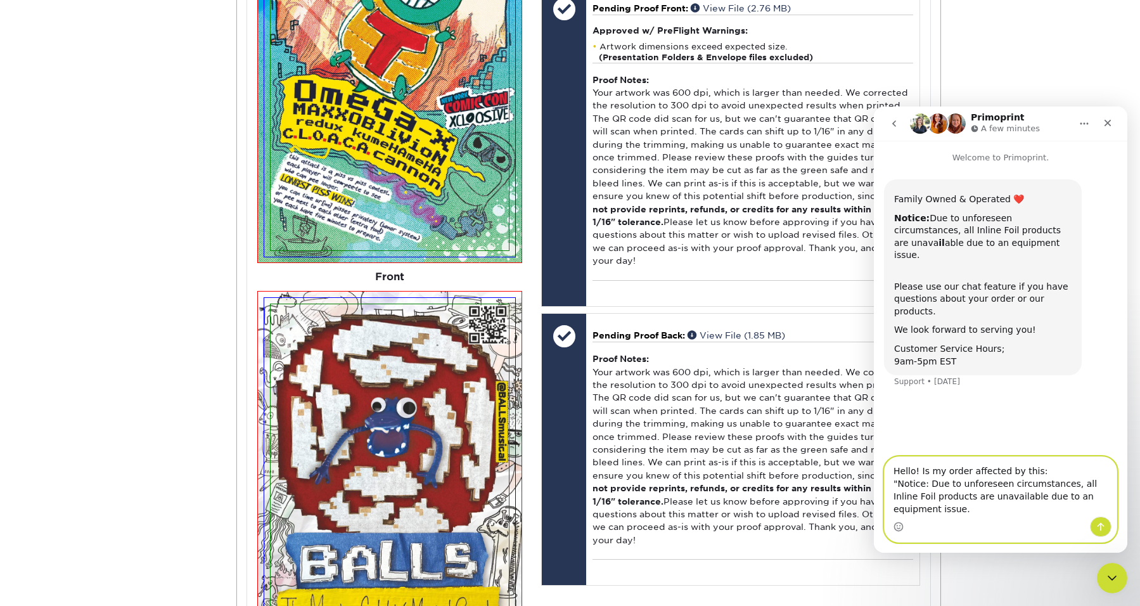
type textarea "Hello! Is my order affected by this: "Notice: Due to unforeseen circumstances, …"
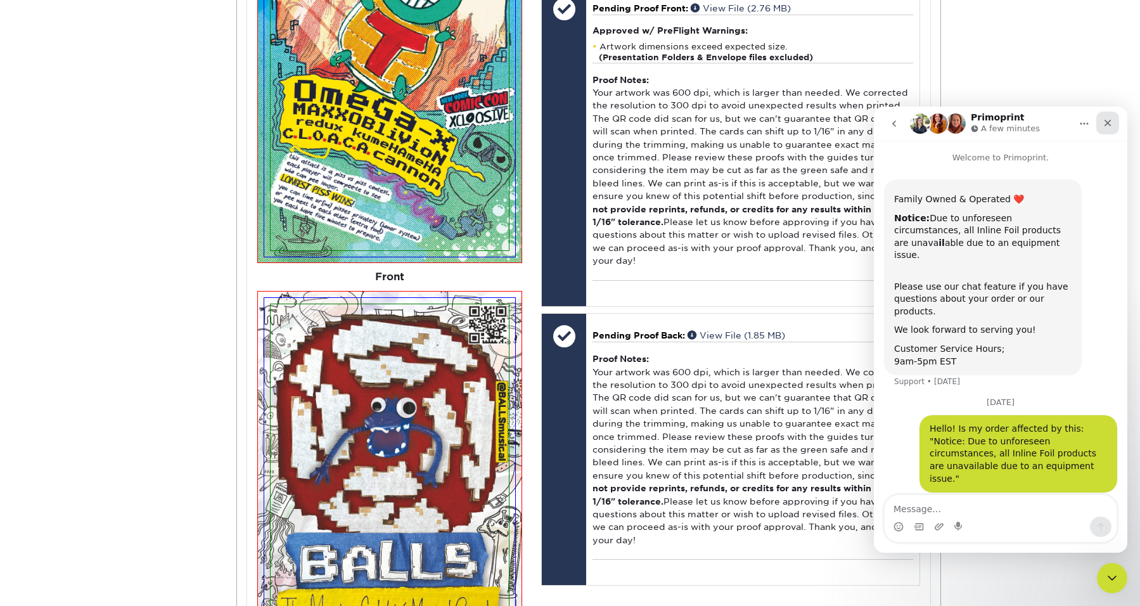
click at [1111, 118] on icon "Close" at bounding box center [1108, 123] width 10 height 10
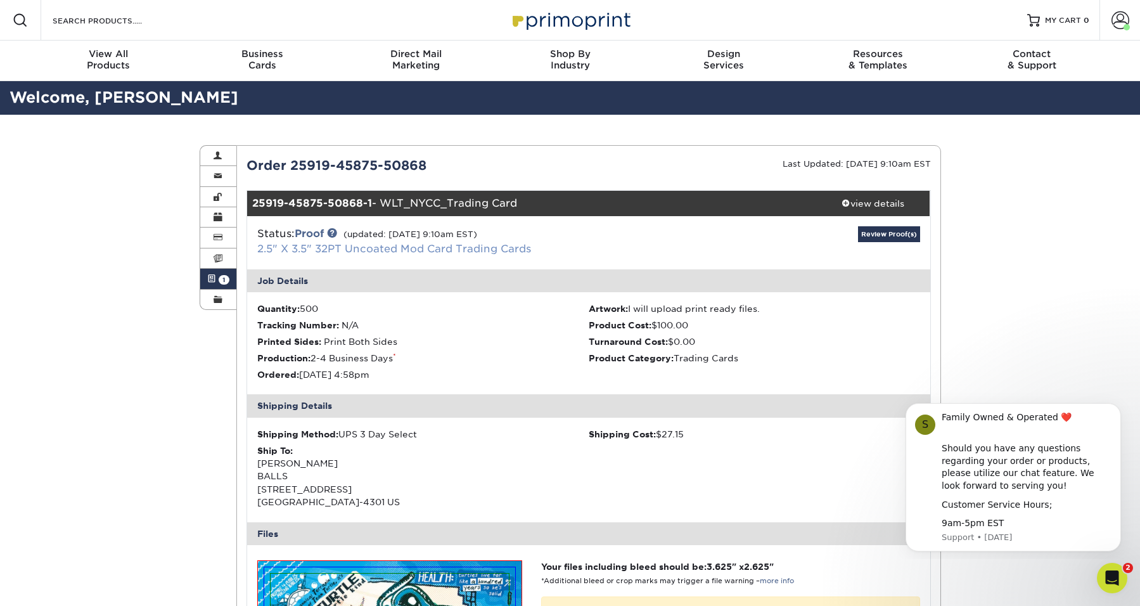
click at [380, 248] on link "2.5" X 3.5" 32PT Uncoated Mod Card Trading Cards" at bounding box center [394, 249] width 274 height 12
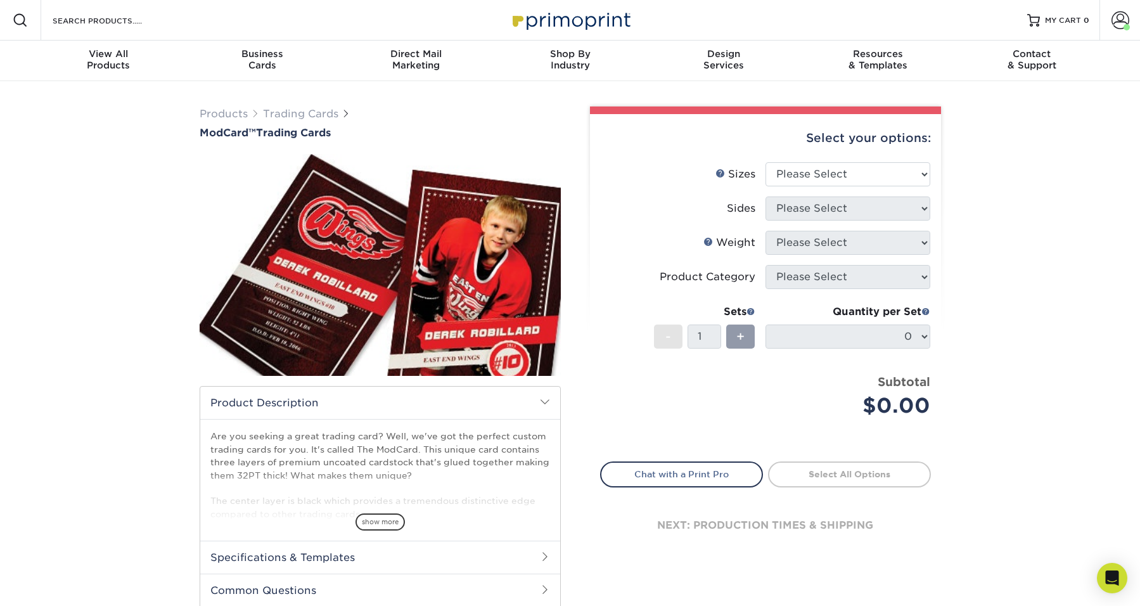
click at [494, 449] on p "Are you seeking a great trading card? Well, we've got the perfect custom tradin…" at bounding box center [380, 475] width 340 height 91
click at [378, 520] on span "show more" at bounding box center [379, 521] width 49 height 17
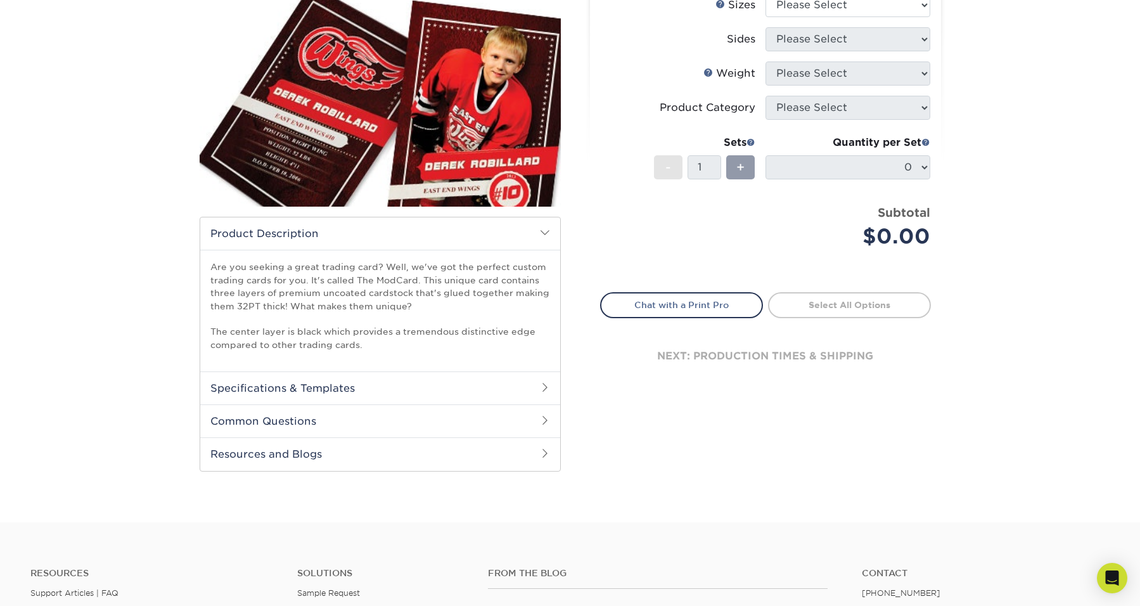
scroll to position [297, 0]
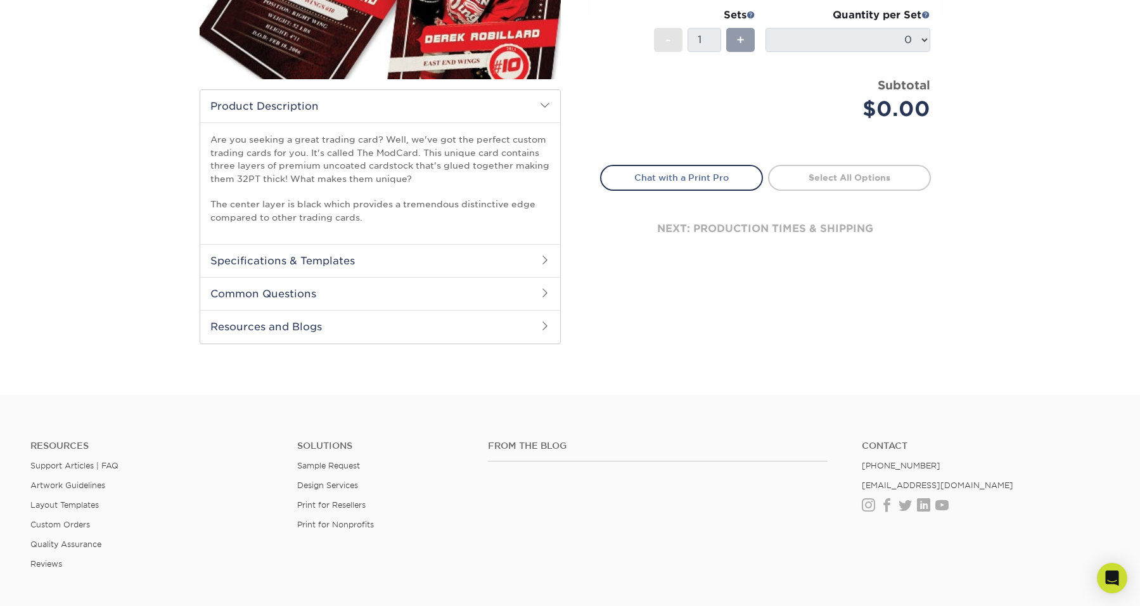
click at [385, 262] on h2 "Specifications & Templates" at bounding box center [380, 260] width 360 height 33
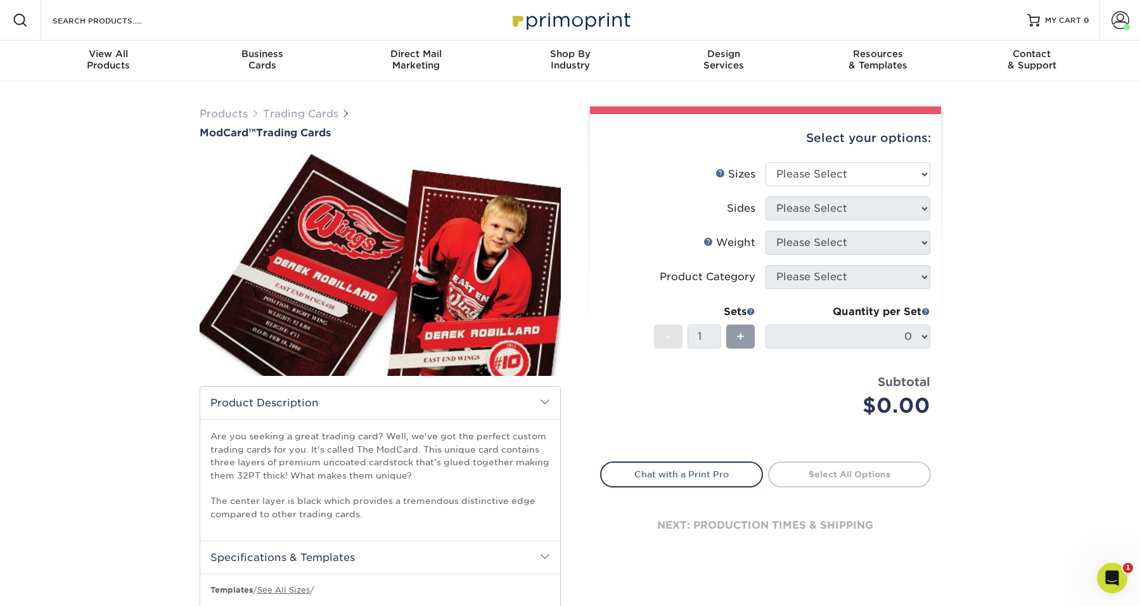
scroll to position [0, 0]
